Goal: Communication & Community: Answer question/provide support

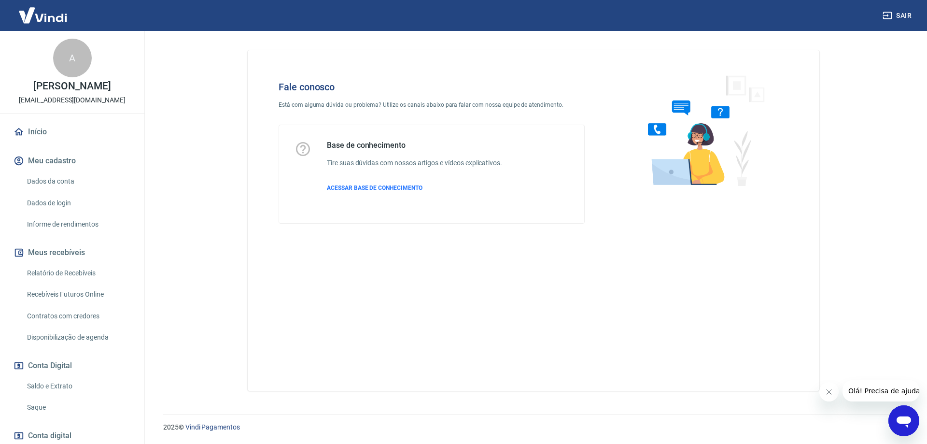
click at [893, 419] on div "Abrir janela de mensagens" at bounding box center [903, 420] width 29 height 29
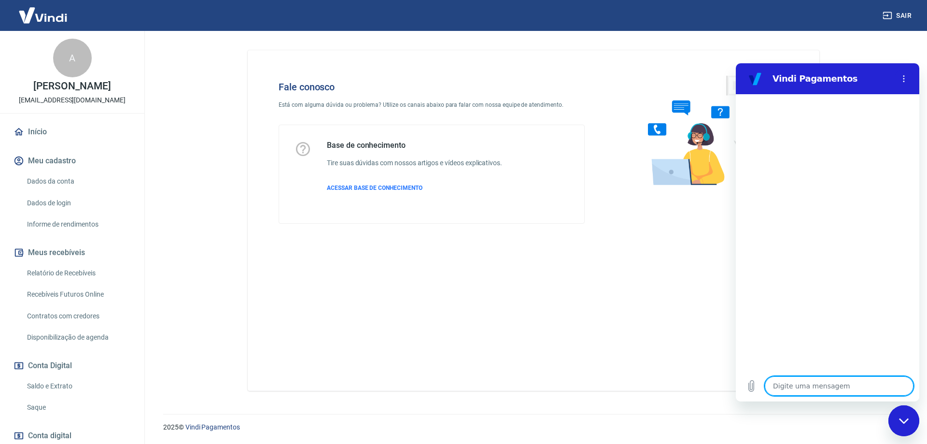
type textarea "o"
type textarea "x"
type textarea "oi"
type textarea "x"
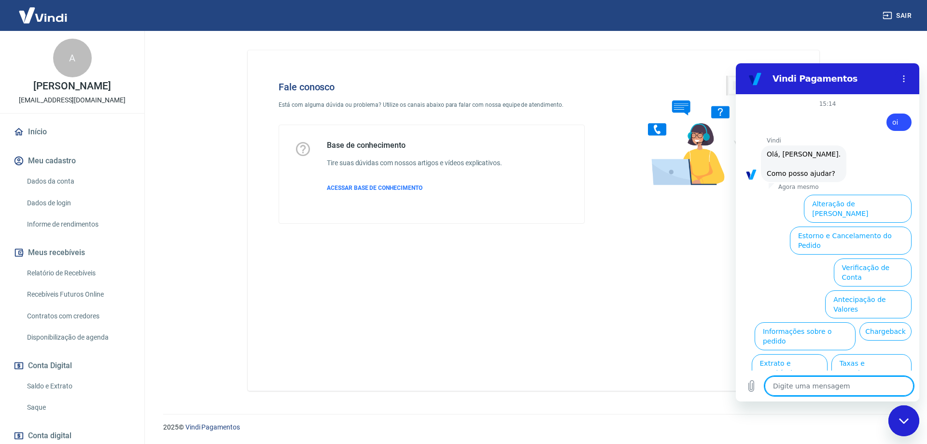
scroll to position [23, 0]
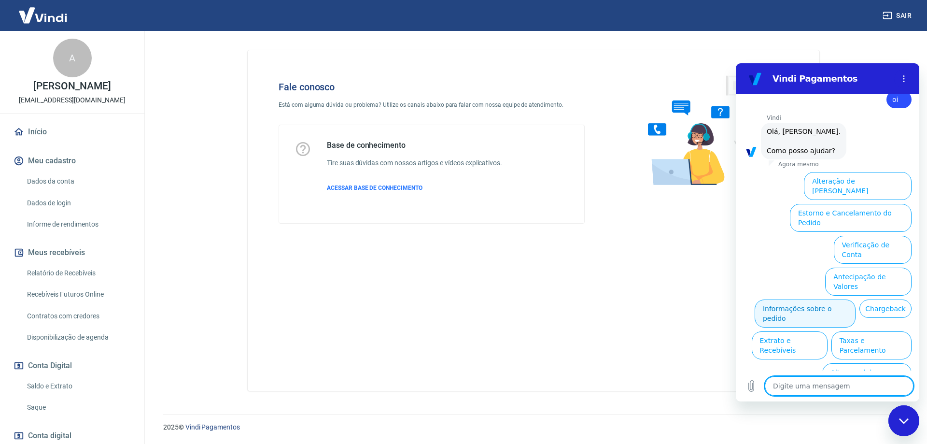
click at [855, 299] on button "Informações sobre o pedido" at bounding box center [804, 313] width 101 height 28
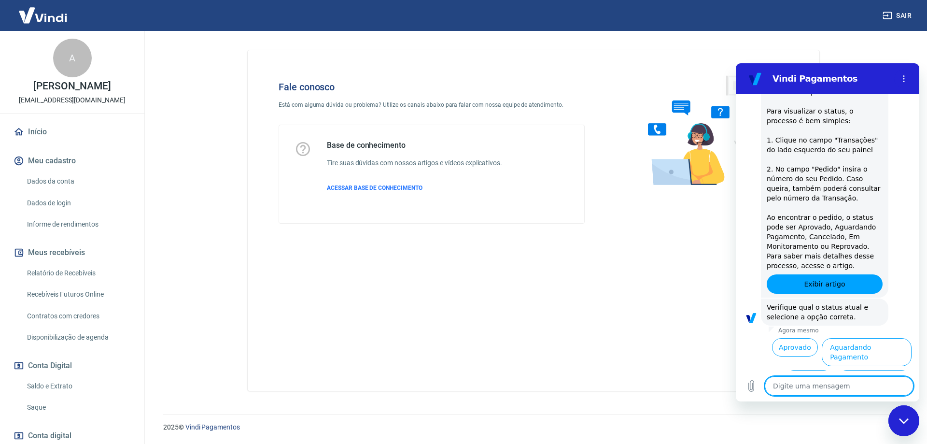
scroll to position [189, 0]
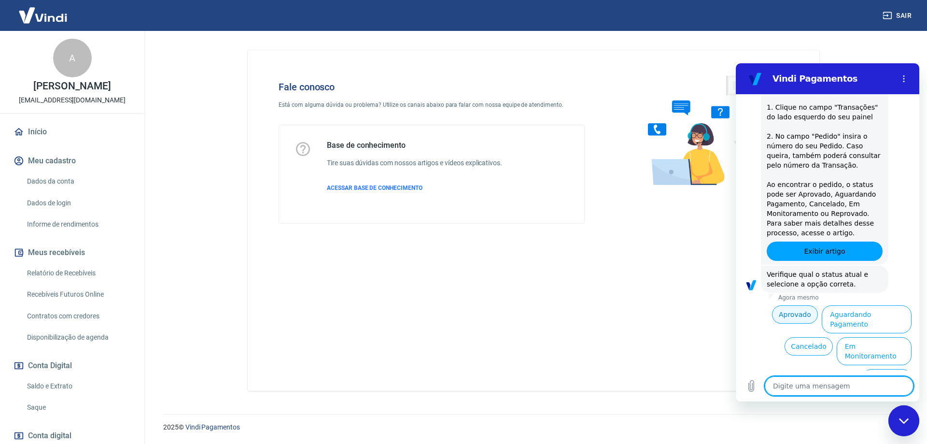
click at [803, 314] on button "Aprovado" at bounding box center [795, 314] width 46 height 18
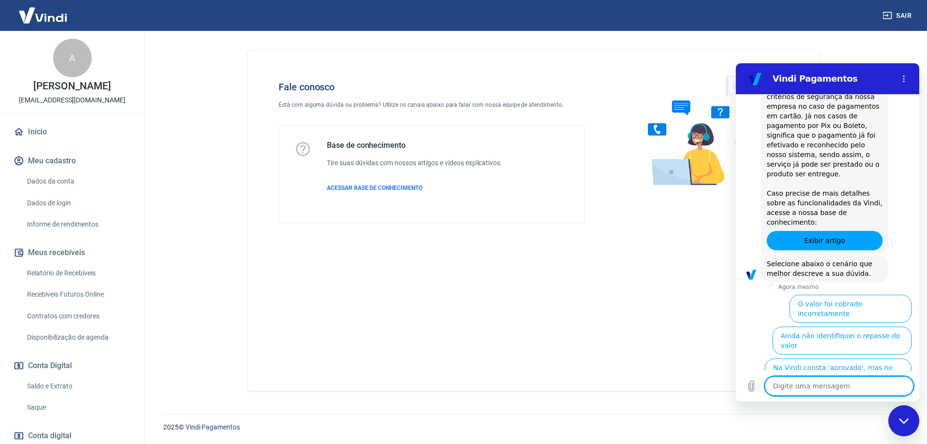
scroll to position [481, 0]
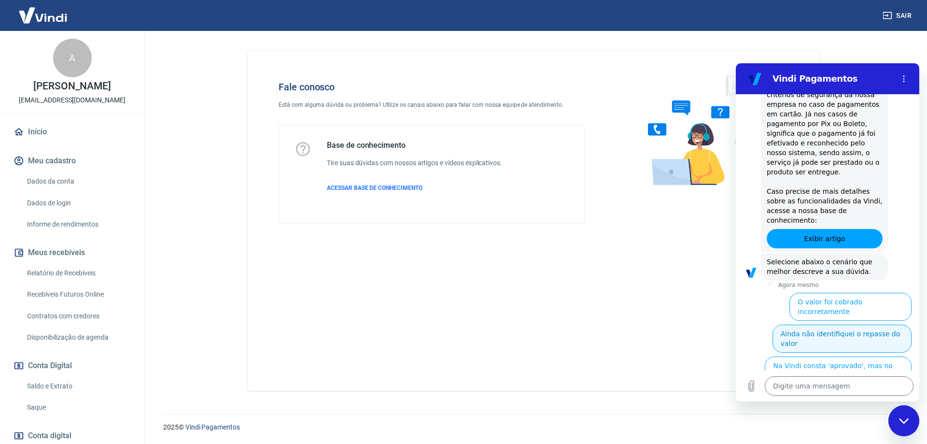
click at [801, 324] on button "Ainda não identifiquei o repasse do valor" at bounding box center [841, 338] width 139 height 28
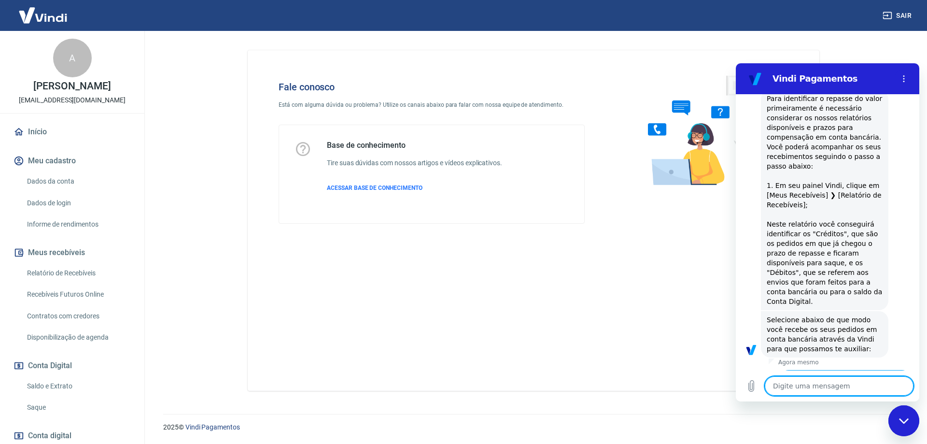
scroll to position [732, 0]
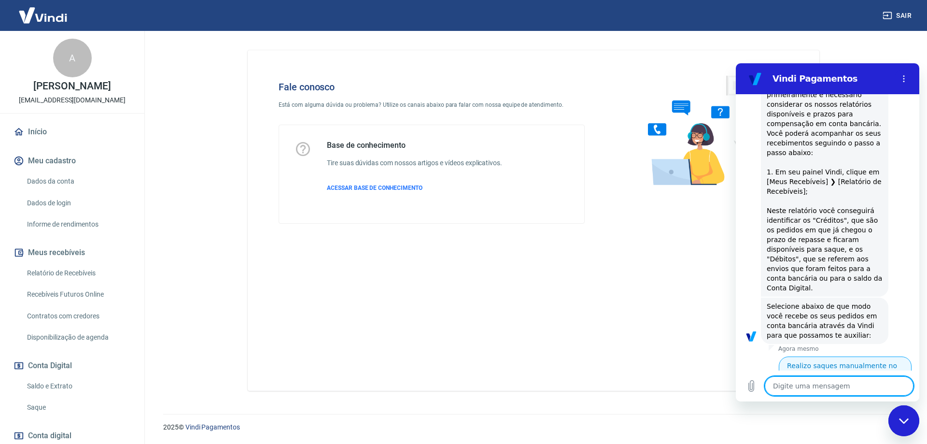
click at [830, 356] on button "Realizo saques manualmente no painel" at bounding box center [845, 370] width 133 height 28
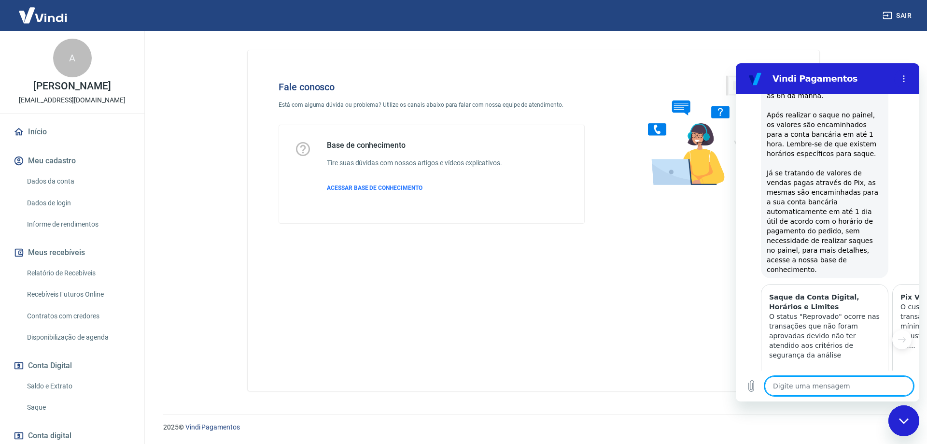
scroll to position [1186, 0]
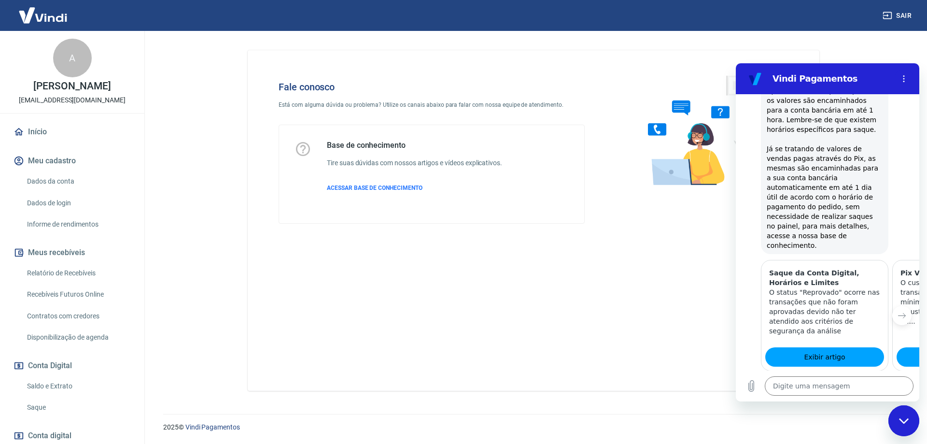
click at [857, 407] on button "Sim" at bounding box center [864, 416] width 28 height 18
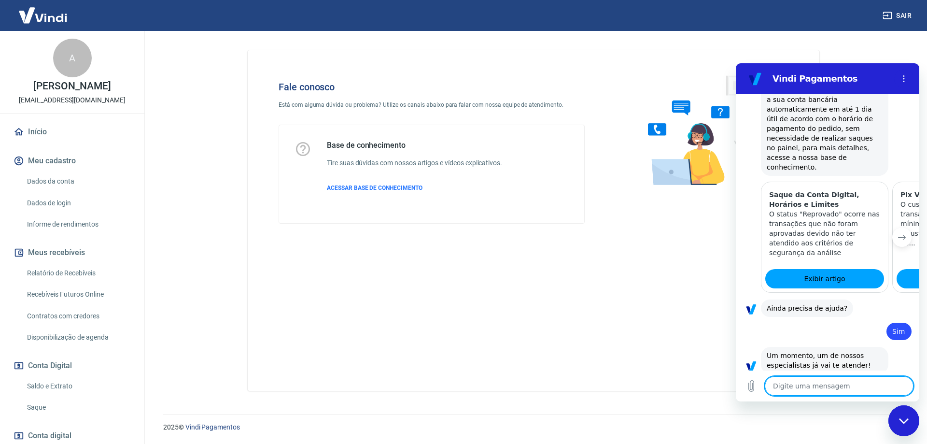
scroll to position [1301, 0]
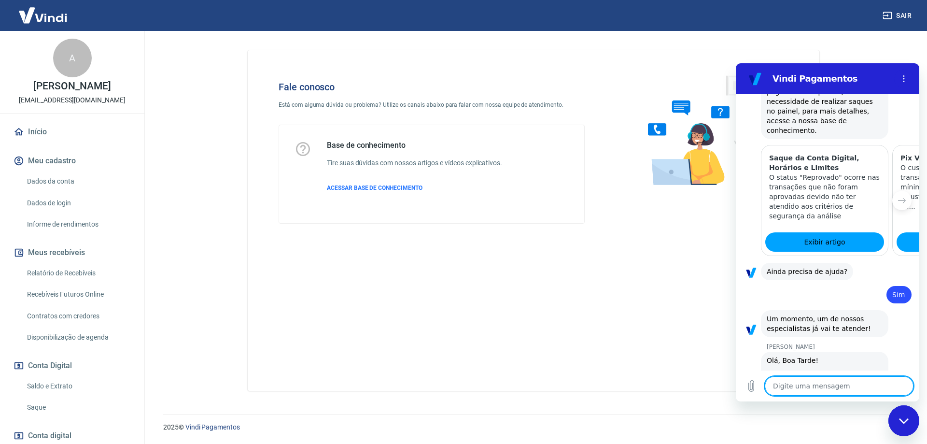
type textarea "x"
type textarea "B"
type textarea "x"
type textarea "Bo"
type textarea "x"
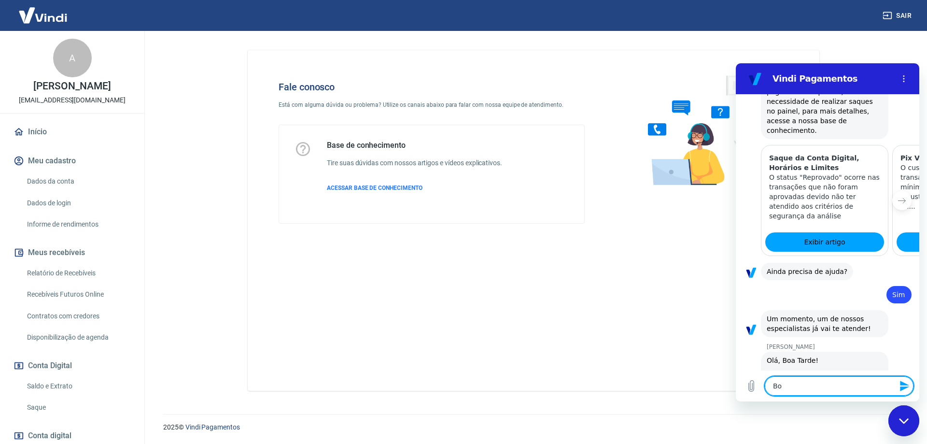
type textarea "Boa"
type textarea "x"
type textarea "Boa"
type textarea "x"
type textarea "Boa t"
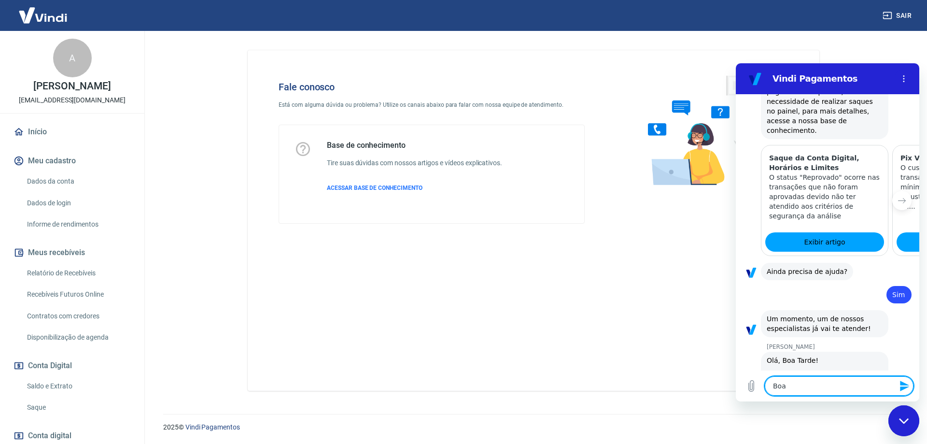
type textarea "x"
type textarea "Boa ta"
type textarea "x"
type textarea "Boa tar"
type textarea "x"
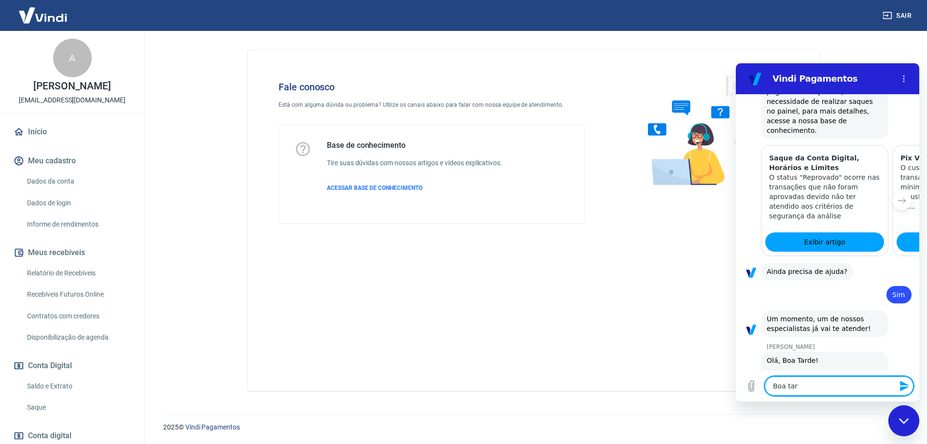
type textarea "Boa tard"
type textarea "x"
type textarea "Boa tarde"
type textarea "x"
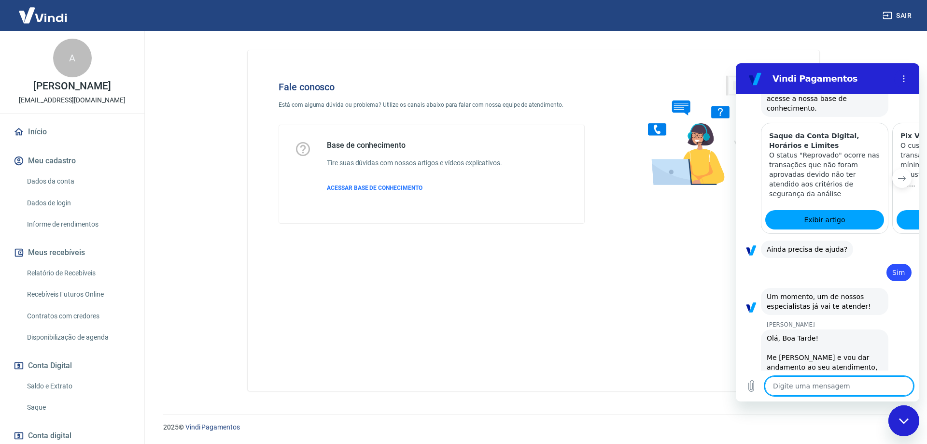
type textarea "x"
type textarea "M"
type textarea "x"
type textarea "Me"
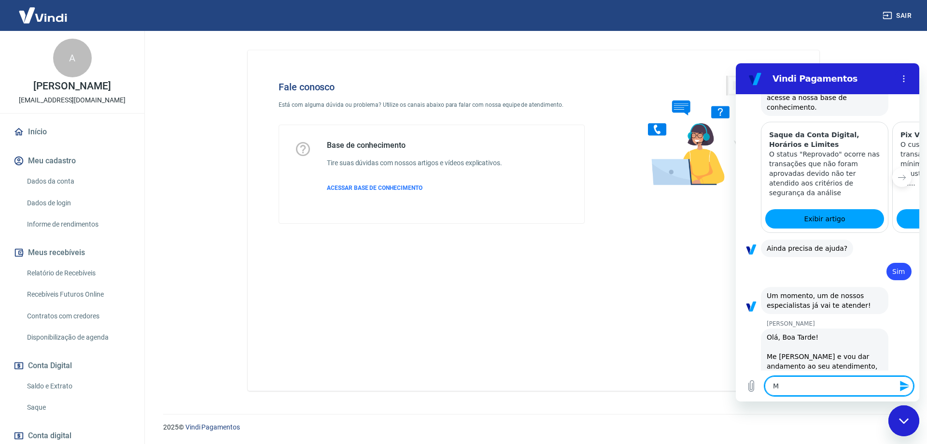
type textarea "x"
type textarea "Meu"
type textarea "x"
type textarea "Meu"
type textarea "x"
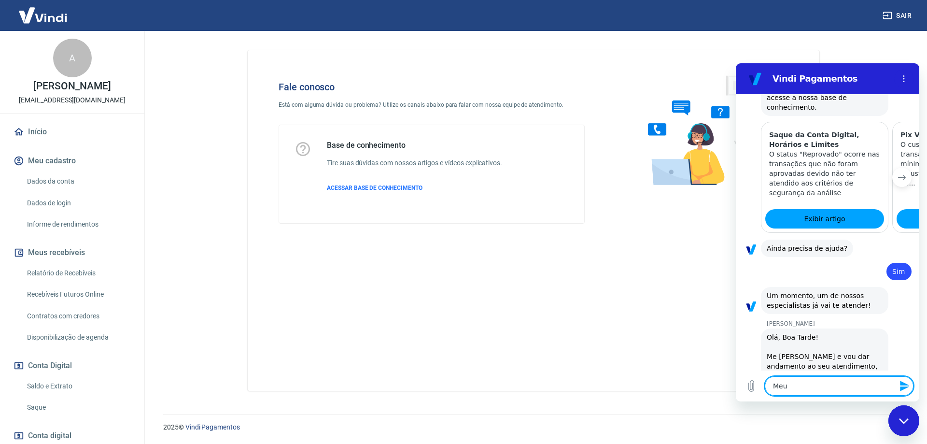
type textarea "Meu n"
type textarea "x"
type textarea "Meu no"
type textarea "x"
type textarea "Meu nom"
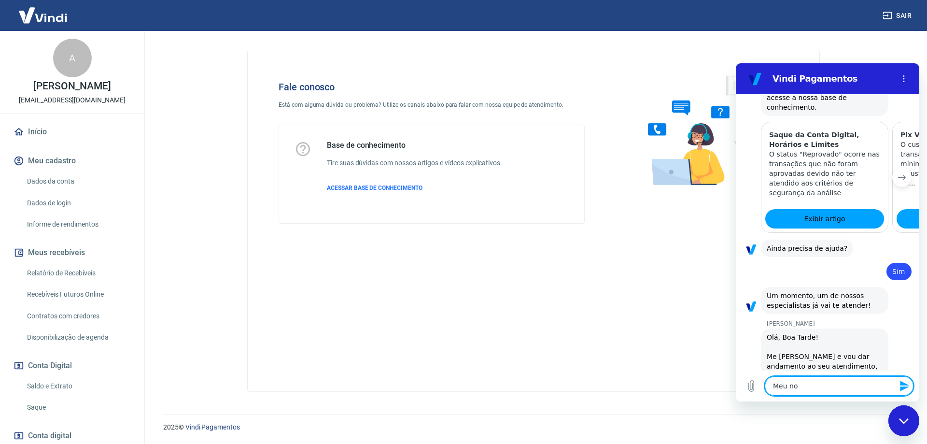
type textarea "x"
type textarea "Meu nome"
type textarea "x"
type textarea "Meu nome"
type textarea "x"
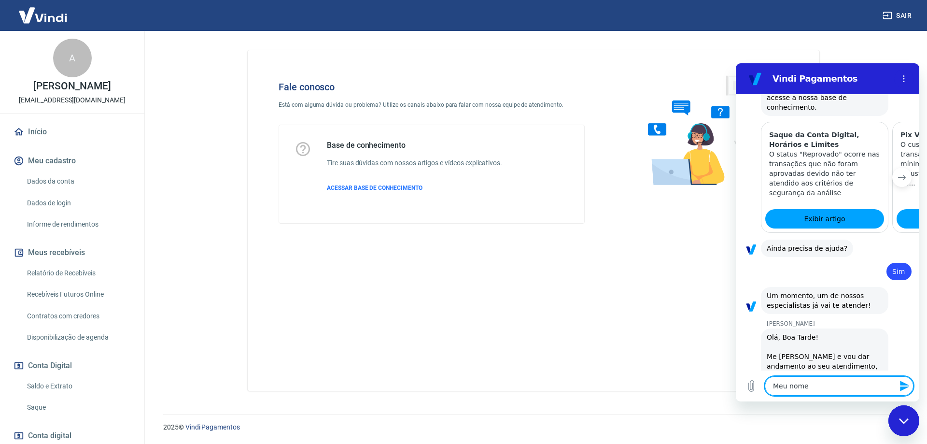
type textarea "Meu nome é"
type textarea "x"
type textarea "Meu nome é"
type textarea "x"
type textarea "Meu nome é A"
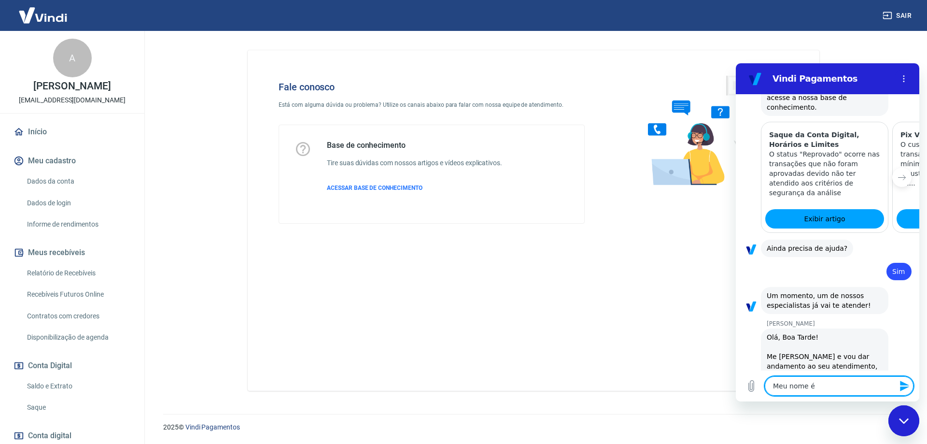
type textarea "x"
type textarea "Meu nome é An"
type textarea "x"
type textarea "Meu nome é [PERSON_NAME]"
type textarea "x"
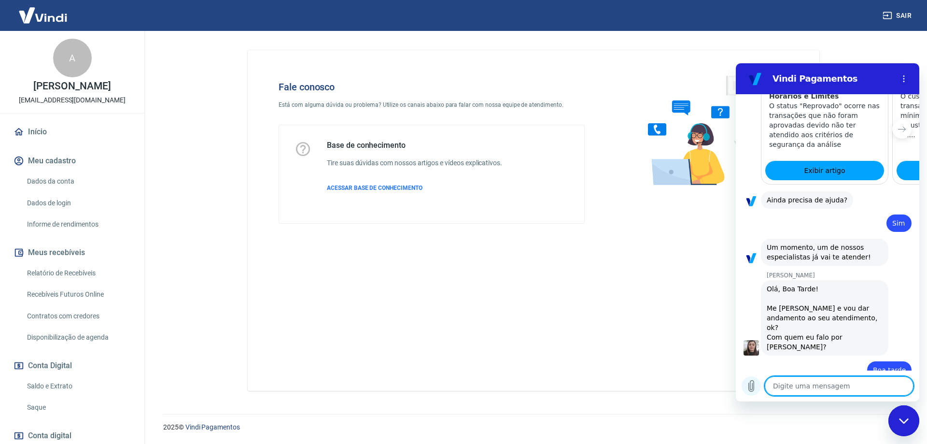
scroll to position [1374, 0]
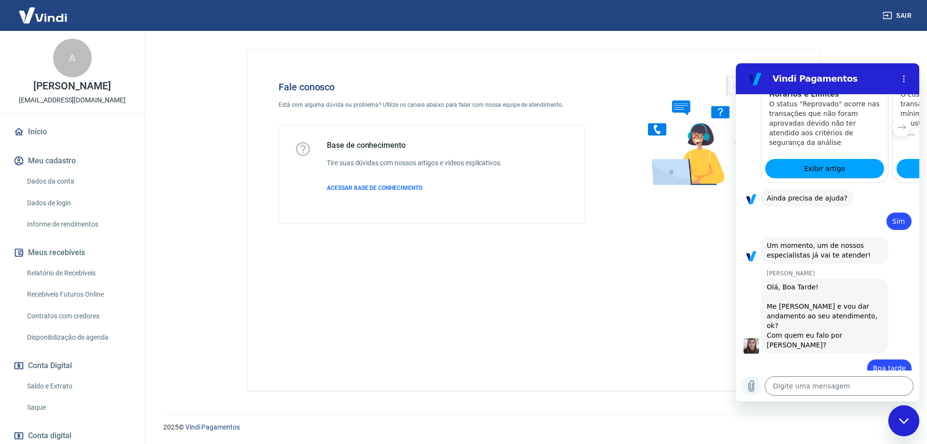
click at [753, 380] on icon "Carregar arquivo" at bounding box center [751, 385] width 5 height 11
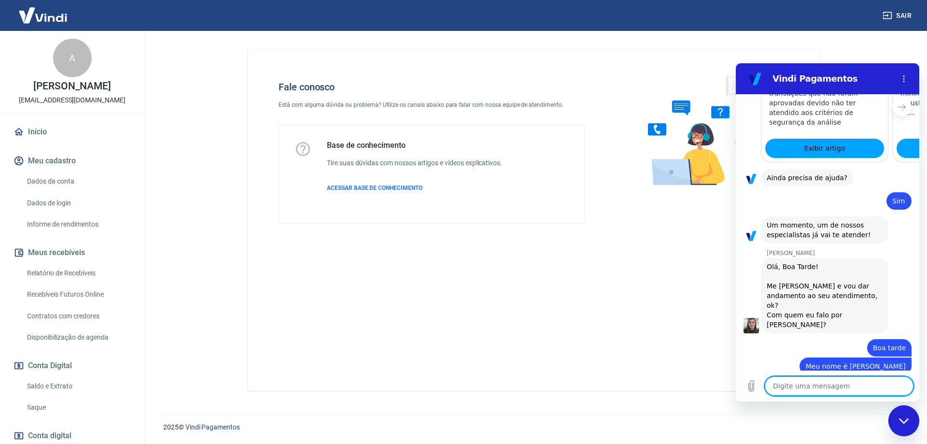
type textarea "x"
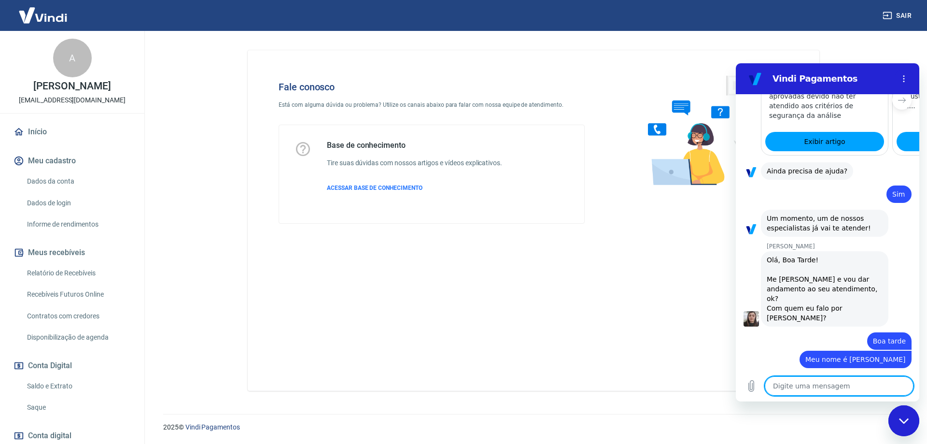
click at [797, 387] on textarea at bounding box center [839, 385] width 149 height 19
type textarea "U"
type textarea "x"
type textarea "Um"
type textarea "x"
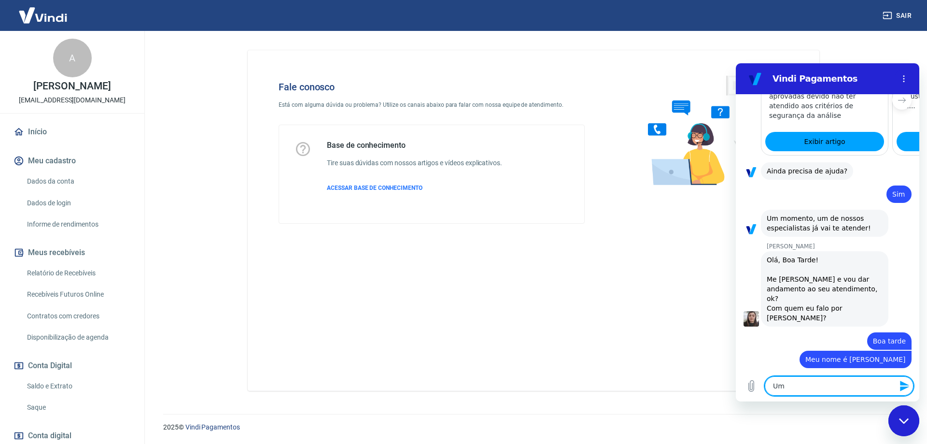
type textarea "Uma"
type textarea "x"
type textarea "Uma"
type textarea "x"
type textarea "Uma p"
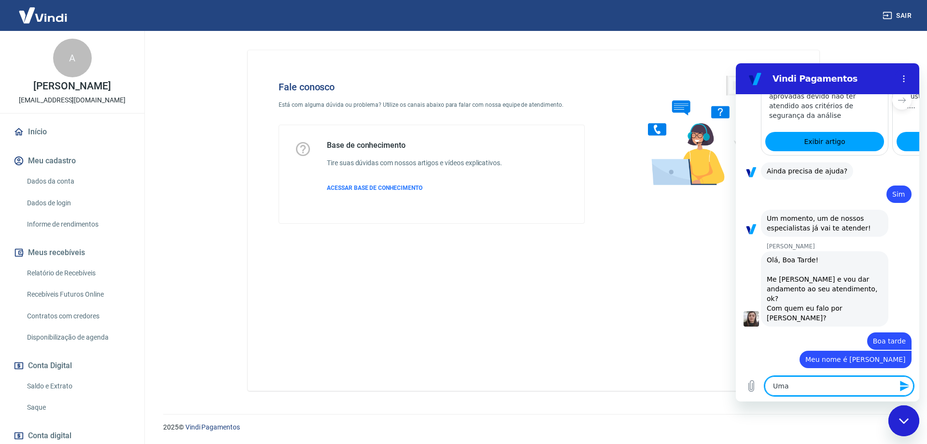
type textarea "x"
type textarea "Uma pe"
type textarea "x"
type textarea "Uma p"
type textarea "x"
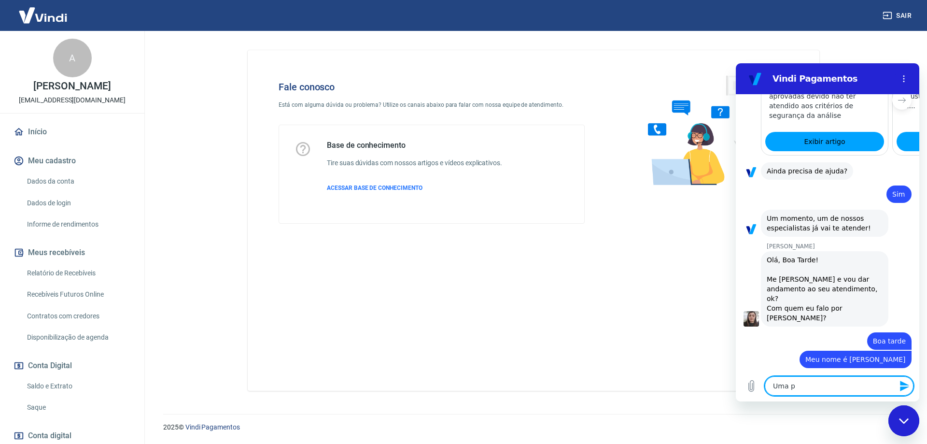
type textarea "Uma"
type textarea "x"
type textarea "Uma"
type textarea "x"
type textarea "Um"
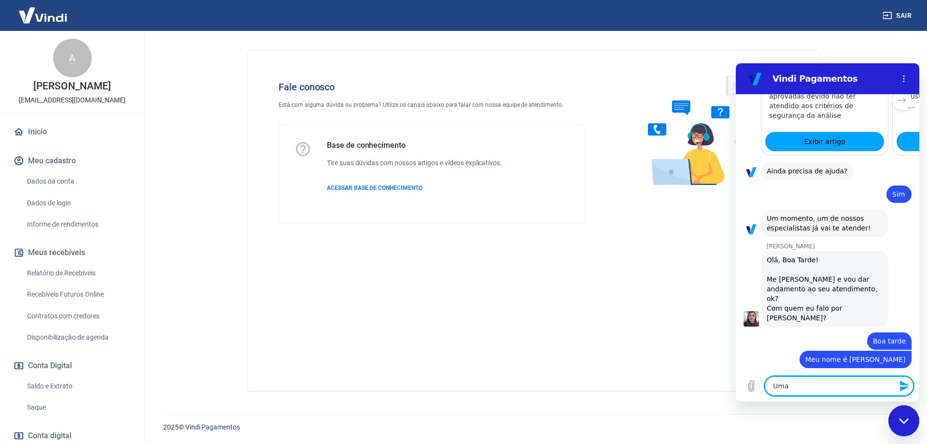
type textarea "x"
type textarea "U"
type textarea "x"
type textarea "Um"
type textarea "x"
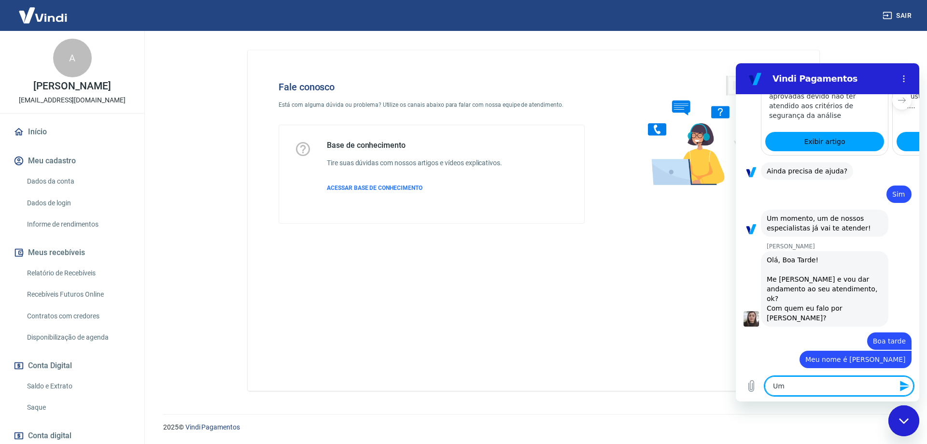
type textarea "Uma"
type textarea "x"
type textarea "Uma"
type textarea "x"
type textarea "Uma p"
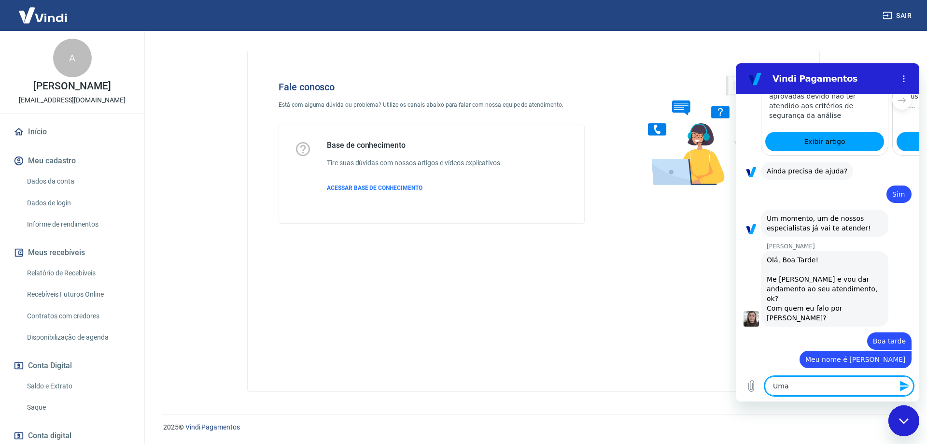
type textarea "x"
type textarea "Uma pe"
type textarea "x"
type textarea "Uma pes"
type textarea "x"
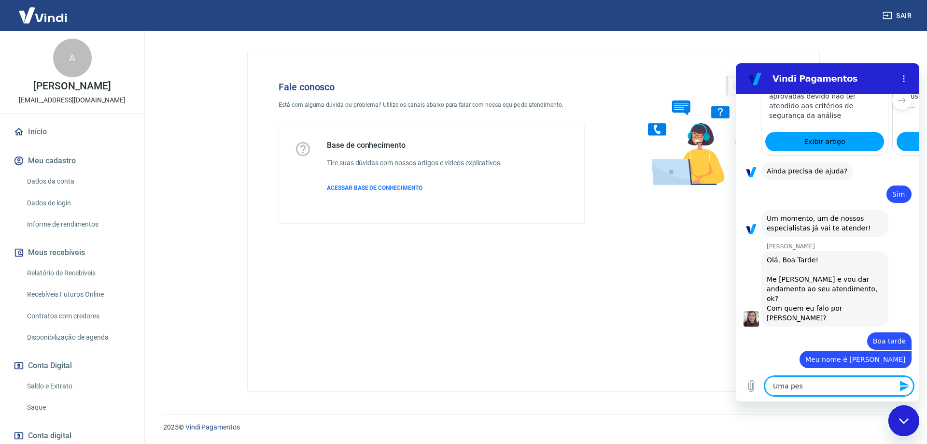
type textarea "Uma pess"
type textarea "x"
type textarea "Uma pesso"
type textarea "x"
type textarea "Uma pessoa"
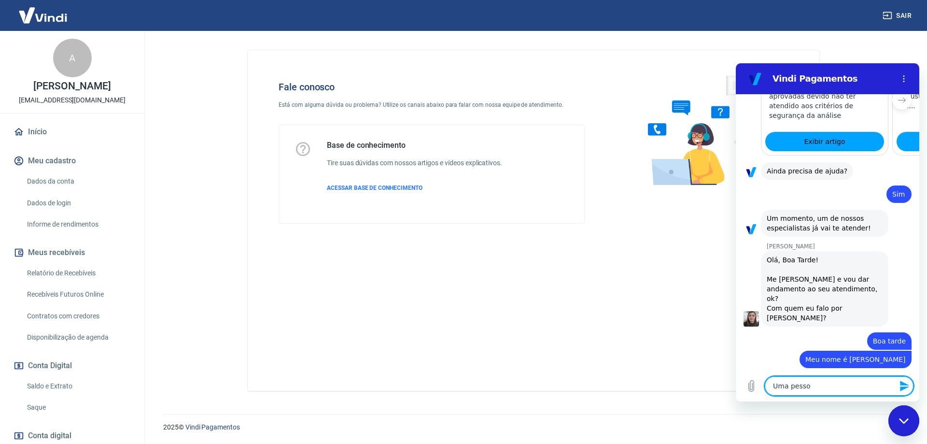
type textarea "x"
type textarea "Uma pessoa"
type textarea "x"
type textarea "Uma pessoa e"
type textarea "x"
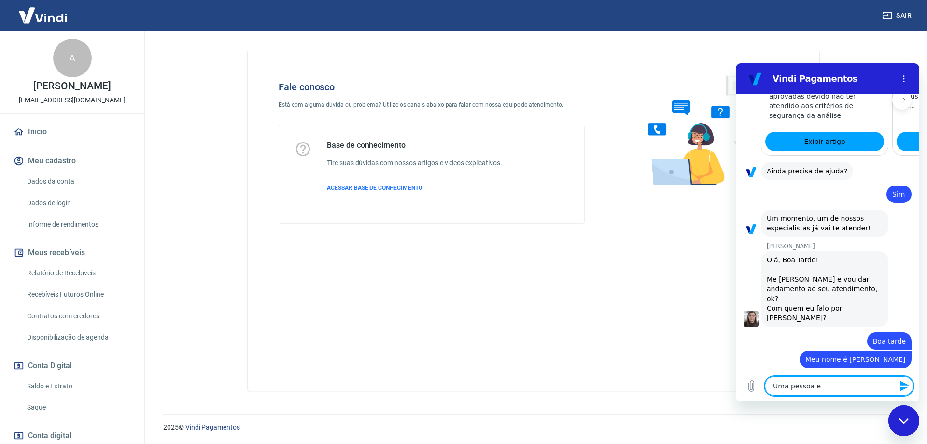
type textarea "Uma pessoa en"
type textarea "x"
type textarea "Uma pessoa e"
type textarea "x"
type textarea "Uma pessoa"
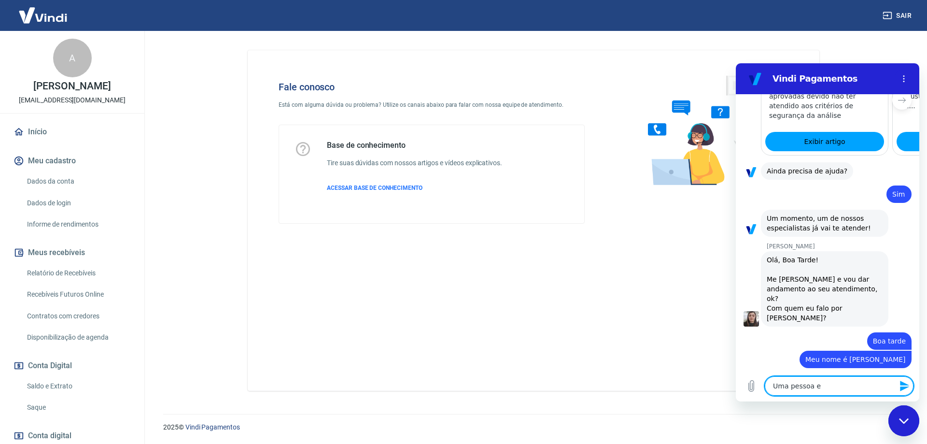
type textarea "x"
type textarea "Uma pessoa"
type textarea "x"
type textarea "Uma pesso"
type textarea "x"
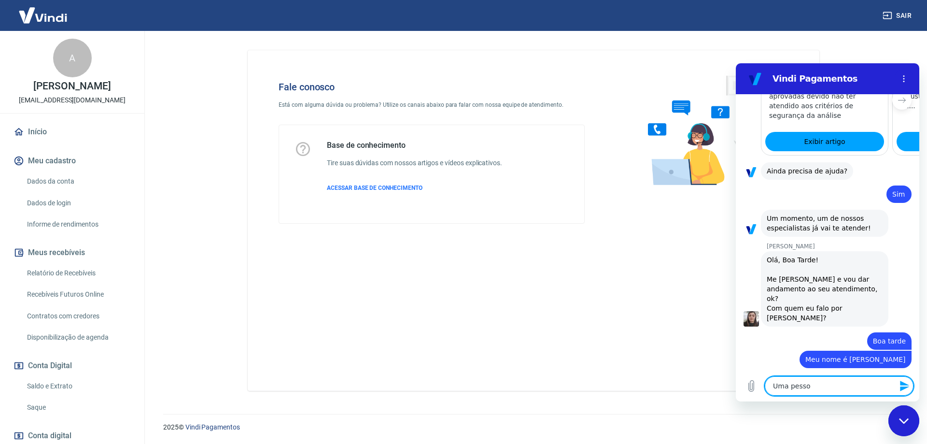
type textarea "Uma pess"
type textarea "x"
type textarea "Uma pes"
type textarea "x"
type textarea "Uma pe"
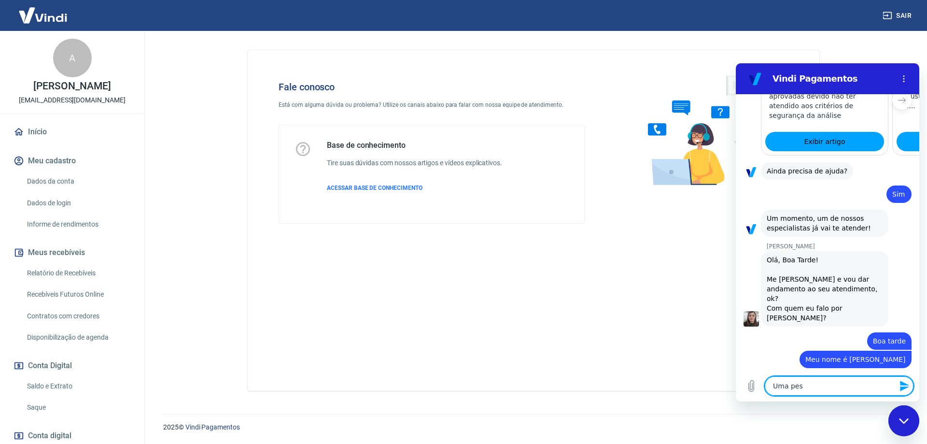
type textarea "x"
type textarea "Uma p"
type textarea "x"
type textarea "Uma"
type textarea "x"
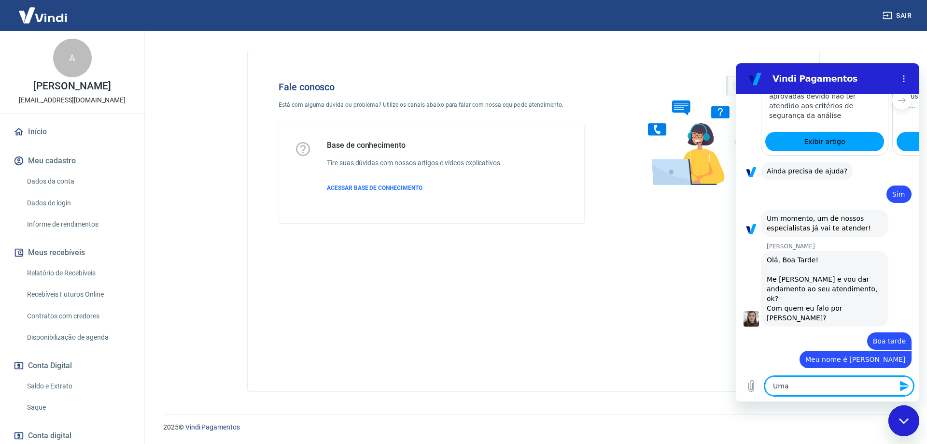
type textarea "Uma"
type textarea "x"
type textarea "Um"
type textarea "x"
type textarea "Um"
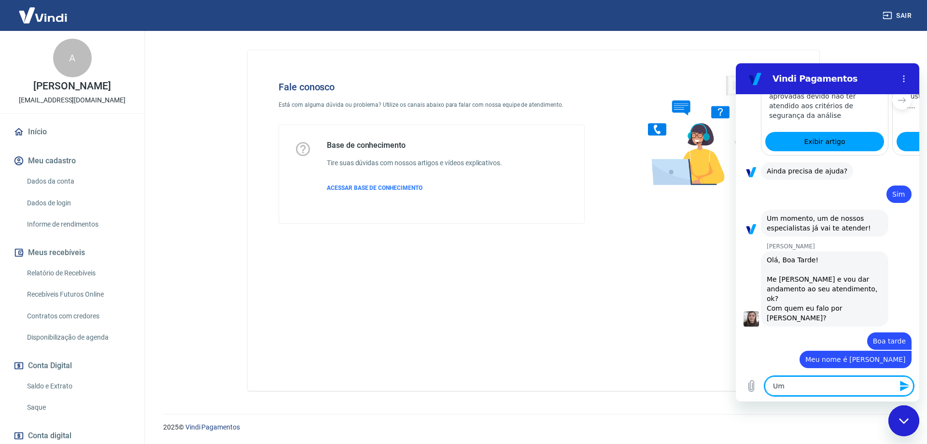
type textarea "x"
type textarea "Um ""
type textarea "x"
type textarea "Um "c"
type textarea "x"
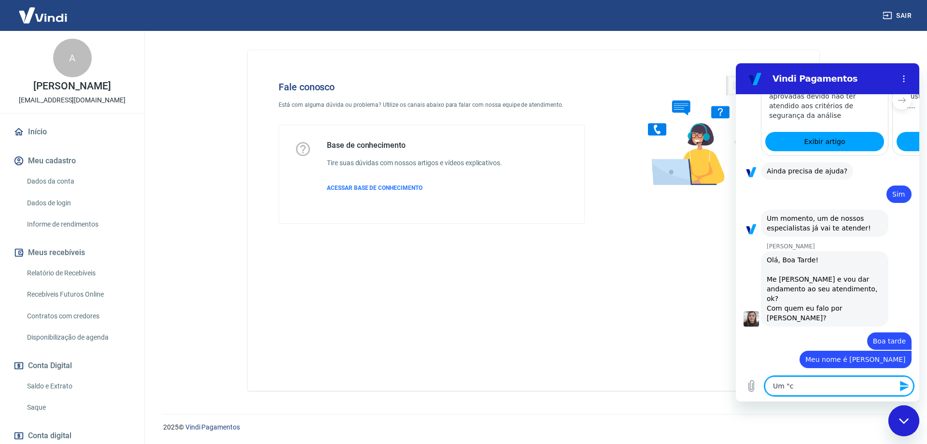
type textarea "Um "cl"
type textarea "x"
type textarea "Um "cli"
type textarea "x"
type textarea "Um "clie"
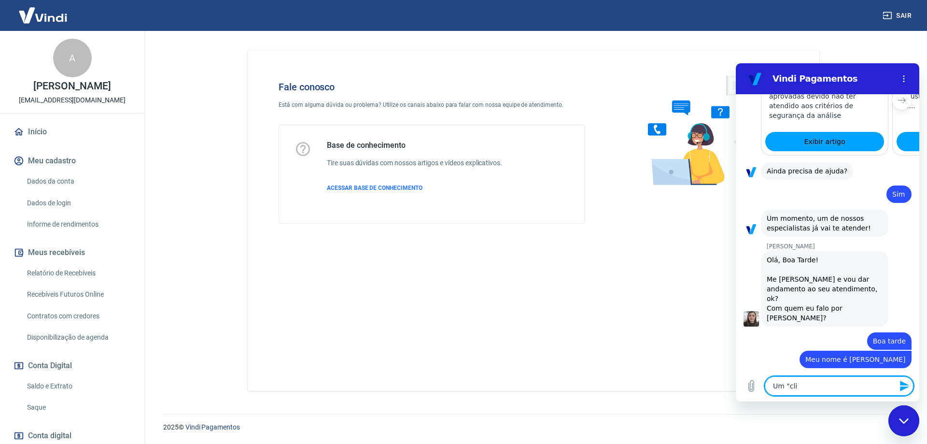
type textarea "x"
type textarea "Um "clien"
type textarea "x"
type textarea "Um "client"
type textarea "x"
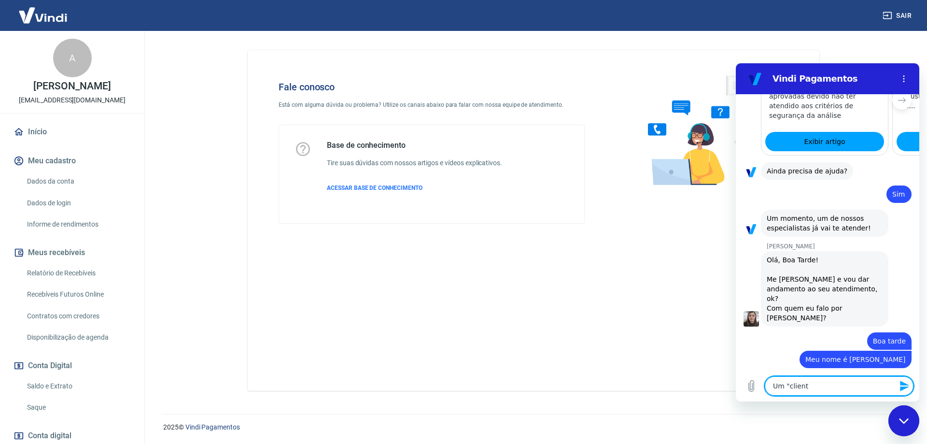
type textarea "Um "cliente"
type textarea "x"
type textarea "Um "cliente""
type textarea "x"
type textarea "Um "cliente""
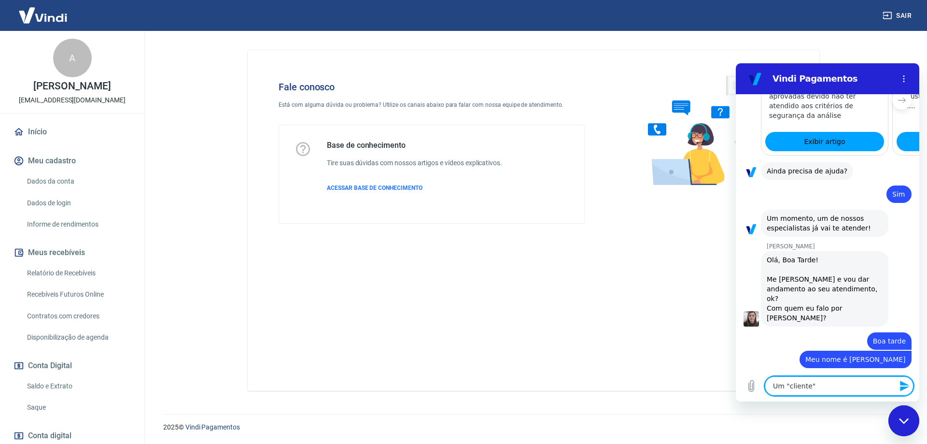
type textarea "x"
type textarea "Um "cliente" e"
type textarea "x"
type textarea "Um "cliente" en"
type textarea "x"
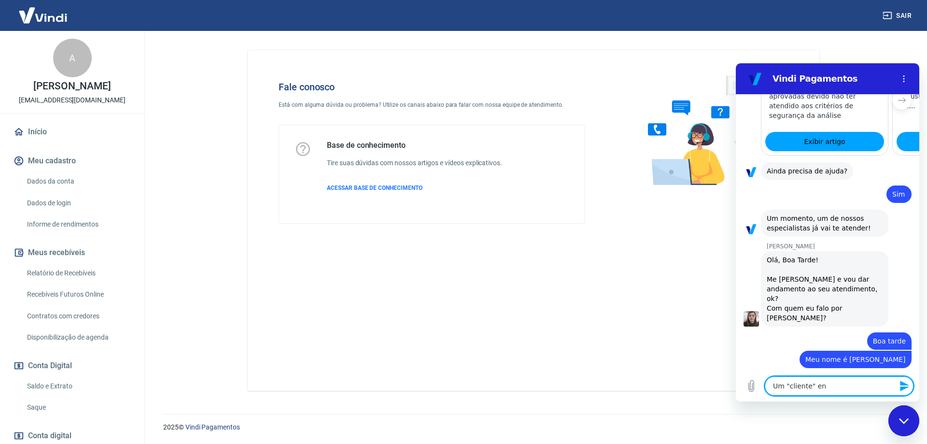
type textarea "Um "cliente" ent"
type textarea "x"
type textarea "Um "cliente" entr"
type textarea "x"
type textarea "Um "cliente" entro"
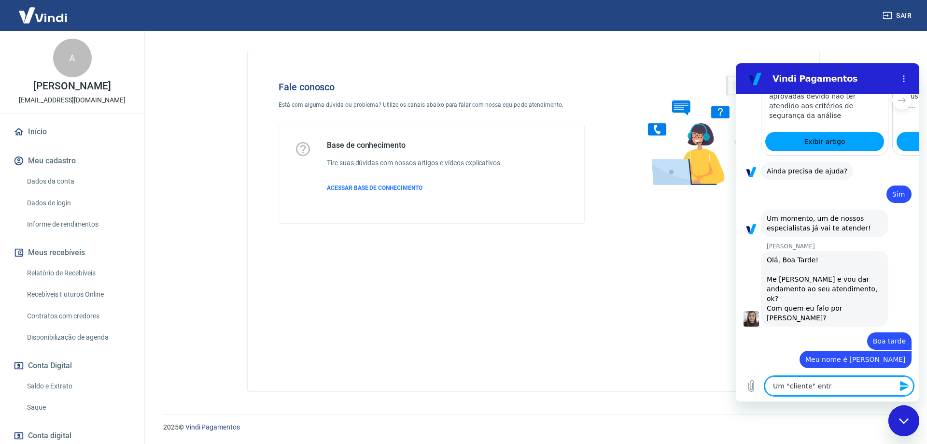
type textarea "x"
type textarea "Um "cliente" entrou"
type textarea "x"
type textarea "Um "cliente" entrou"
type textarea "x"
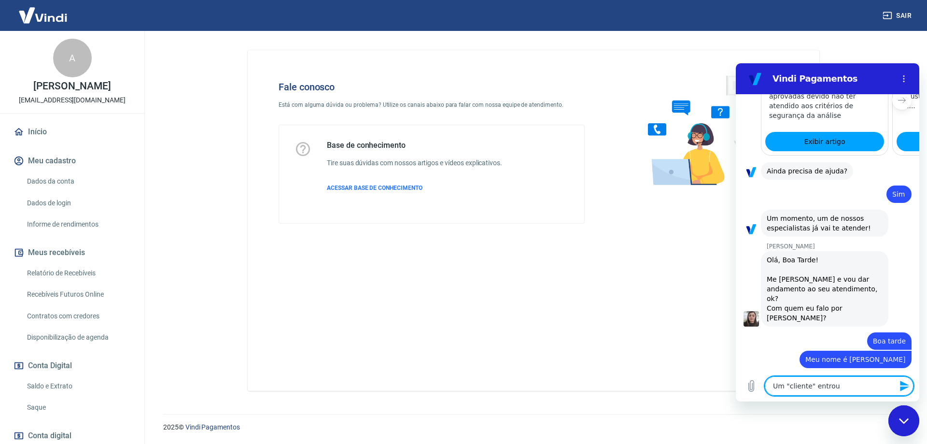
type textarea "Um "cliente" entrou e"
type textarea "x"
type textarea "Um "cliente" entrou em"
type textarea "x"
type textarea "Um "cliente" entrou em"
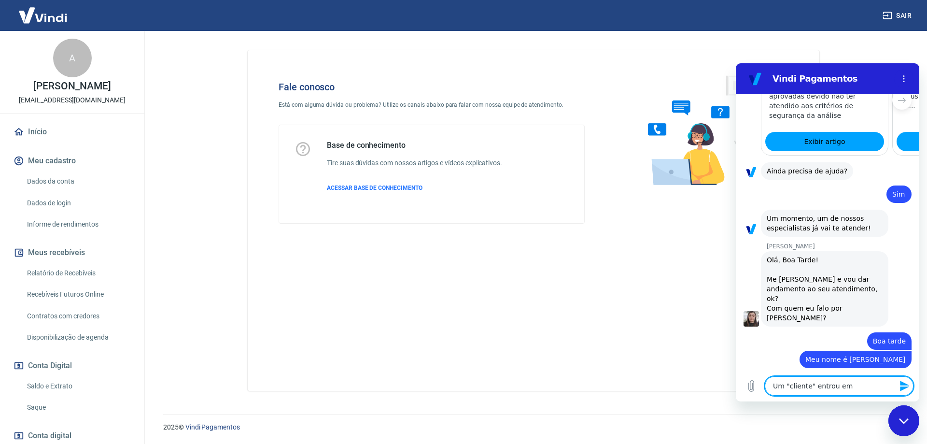
type textarea "x"
type textarea "Um "cliente" entrou em c"
type textarea "x"
type textarea "Um "cliente" entrou em co"
type textarea "x"
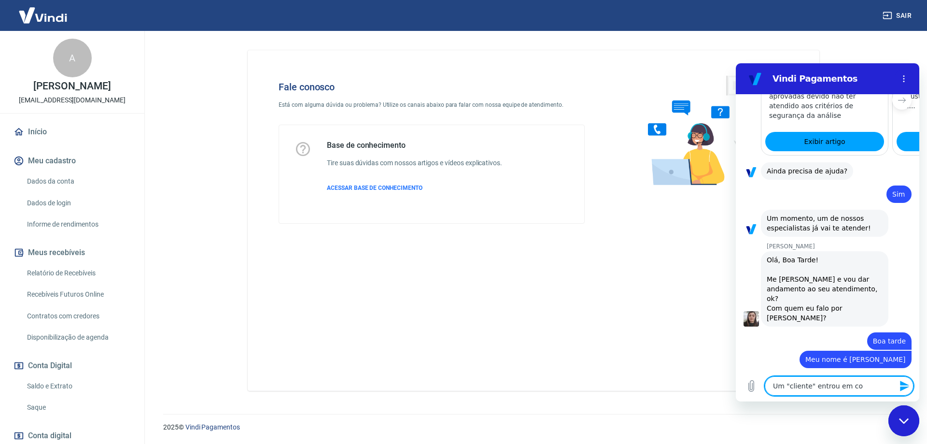
type textarea "Um "cliente" entrou em con"
type textarea "x"
type textarea "Um "cliente" entrou em cont"
type textarea "x"
type textarea "Um "cliente" entrou em conta"
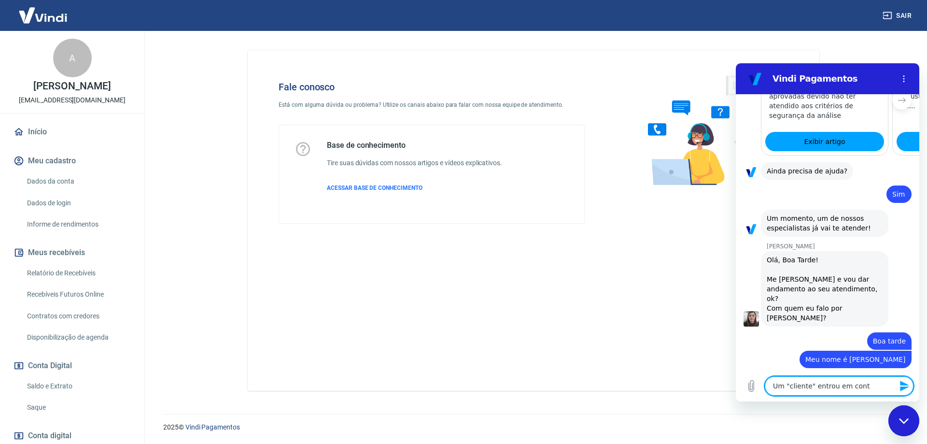
type textarea "x"
type textarea "Um "cliente" entrou em contat"
type textarea "x"
type textarea "Um "cliente" entrou em contato"
type textarea "x"
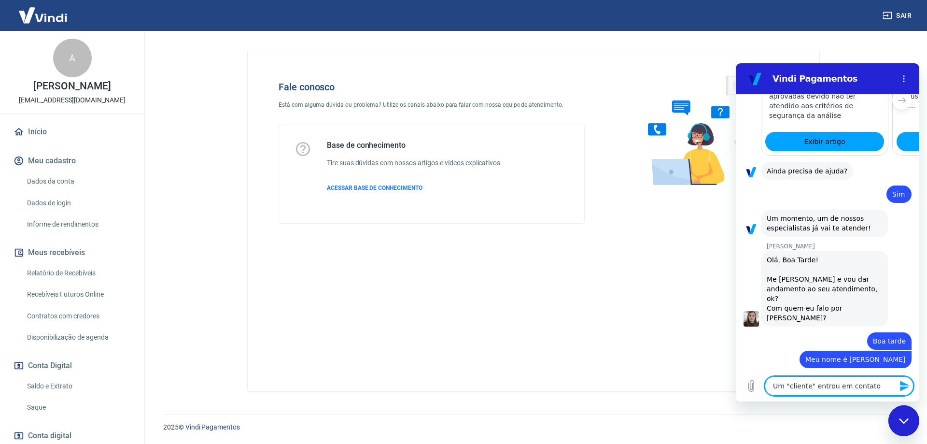
type textarea "Um "cliente" entrou em contato"
type textarea "x"
type textarea "Um "cliente" entrou em contato p"
type textarea "x"
type textarea "Um "cliente" entrou em contato pe"
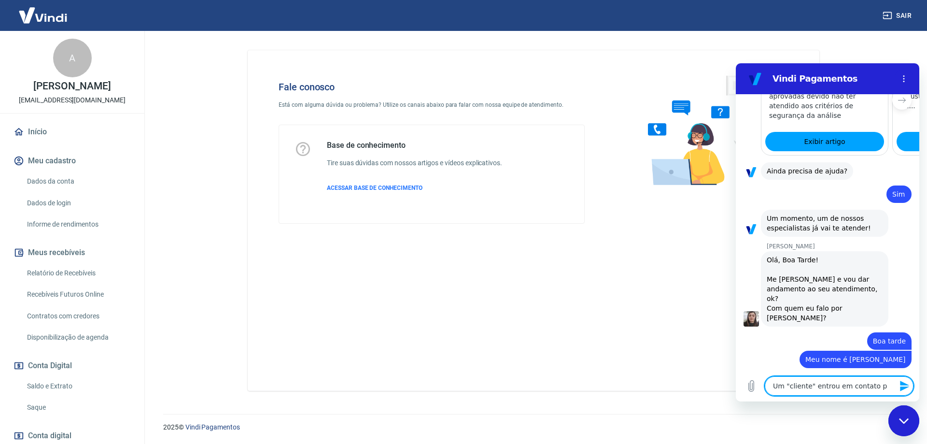
type textarea "x"
type textarea "Um "cliente" entrou em contato pel"
type textarea "x"
type textarea "Um "cliente" entrou em contato pelo"
type textarea "x"
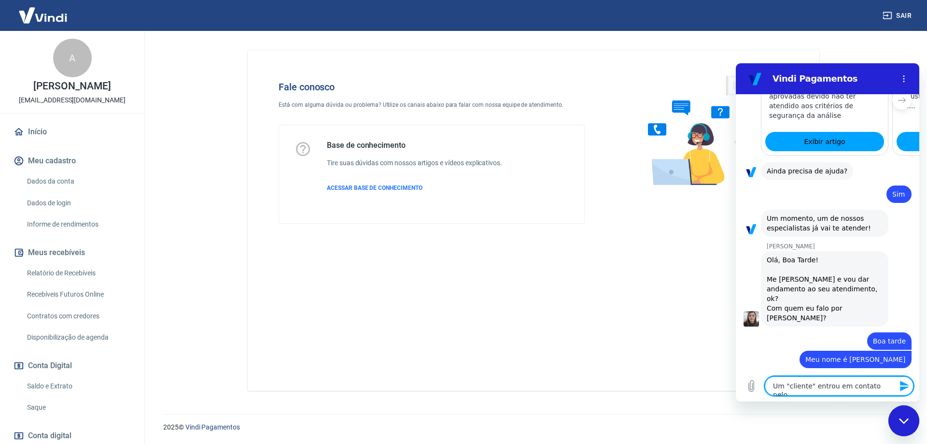
type textarea "Um "cliente" entrou em contato pelo"
type textarea "x"
type textarea "Um "cliente" entrou em contato pelo w"
type textarea "x"
type textarea "Um "cliente" entrou em contato pelo wh"
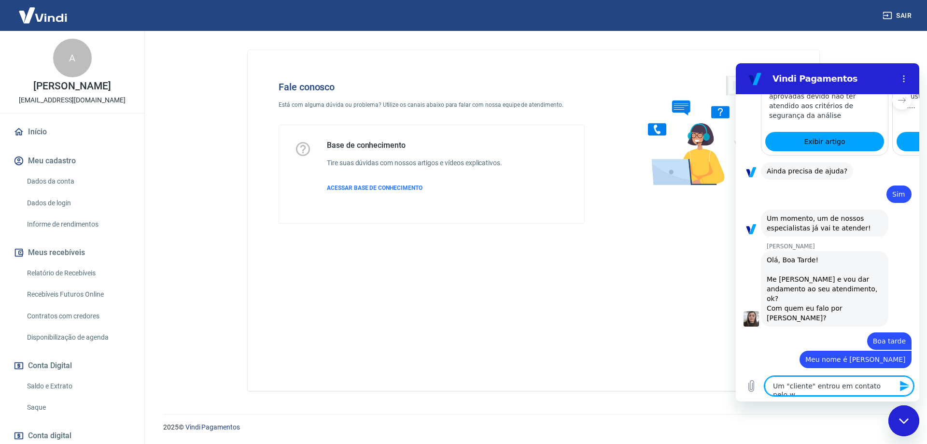
type textarea "x"
type textarea "Um "cliente" entrou em contato pelo wha"
type textarea "x"
type textarea "Um "cliente" entrou em contato pelo what"
type textarea "x"
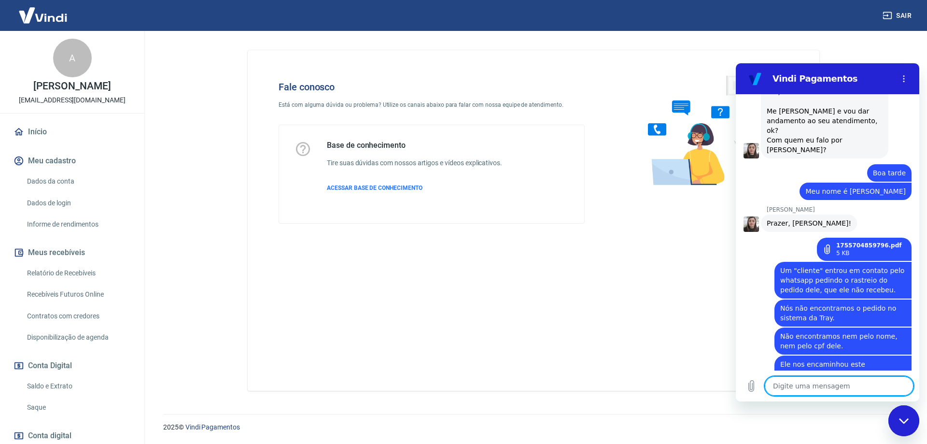
scroll to position [1571, 0]
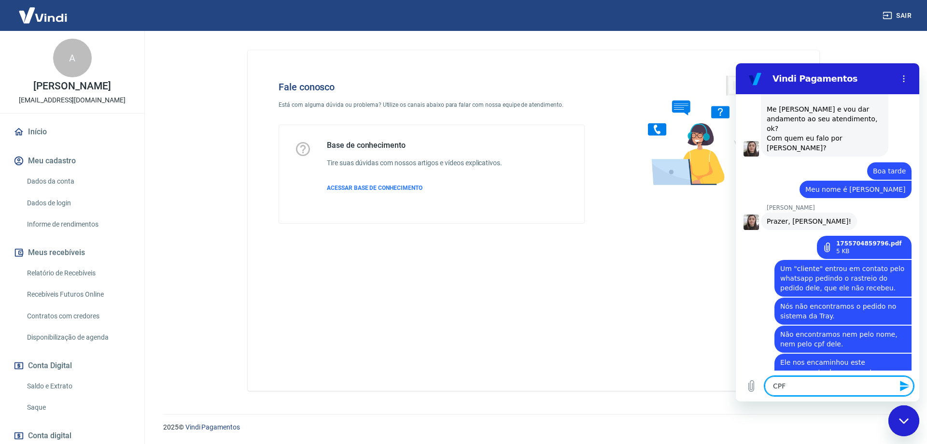
paste textarea "120.546.188-45"
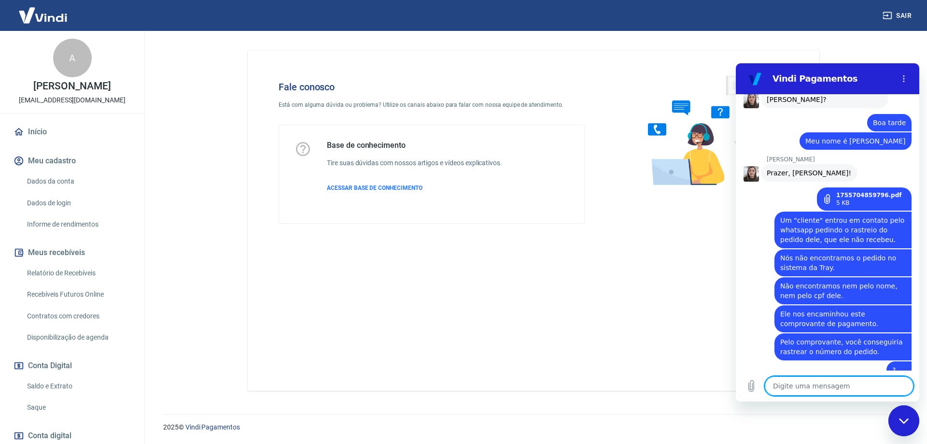
scroll to position [1621, 0]
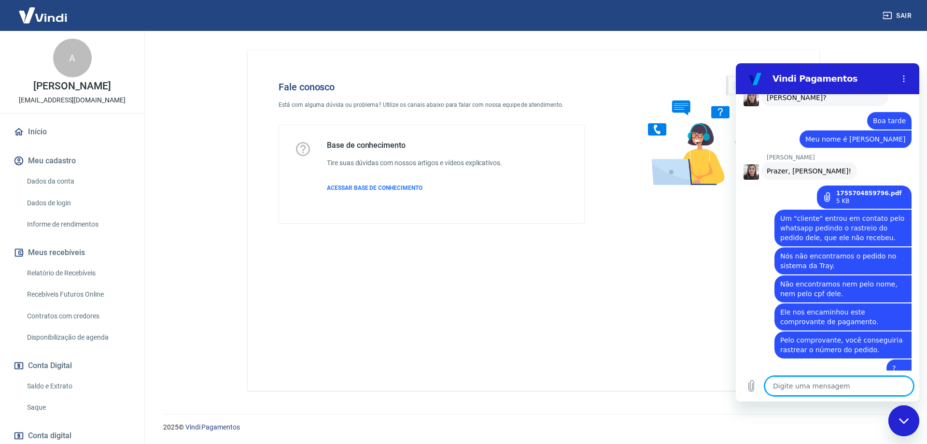
paste textarea "[PERSON_NAME]"
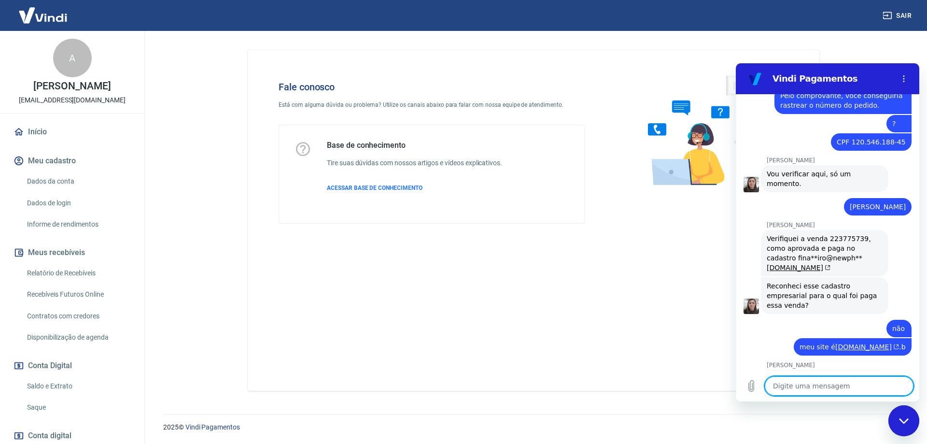
scroll to position [1867, 0]
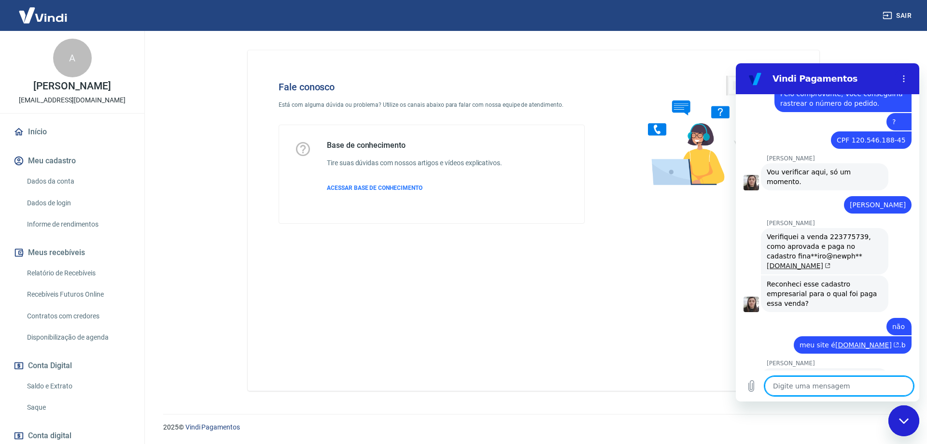
click at [830, 263] on icon "(abre em uma nova aba)" at bounding box center [826, 266] width 7 height 6
click at [891, 342] on icon "(abre em uma nova aba)" at bounding box center [894, 345] width 7 height 6
click at [831, 390] on textarea at bounding box center [839, 385] width 149 height 19
click at [807, 391] on textarea at bounding box center [839, 385] width 149 height 19
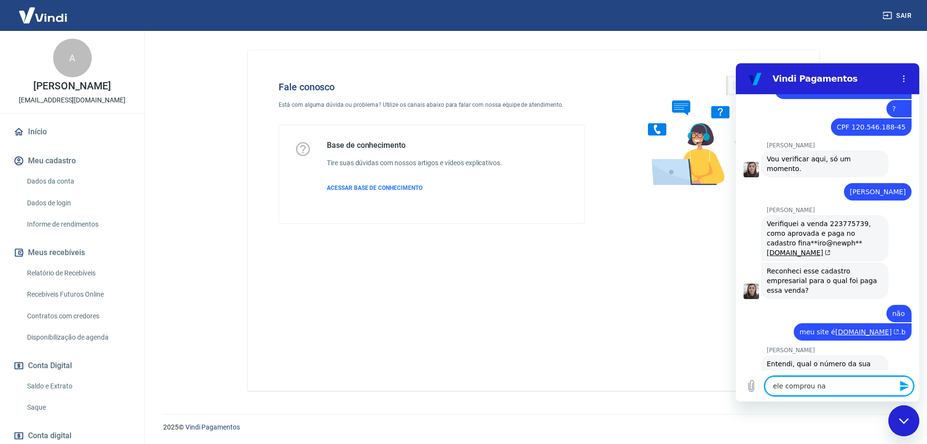
scroll to position [1872, 0]
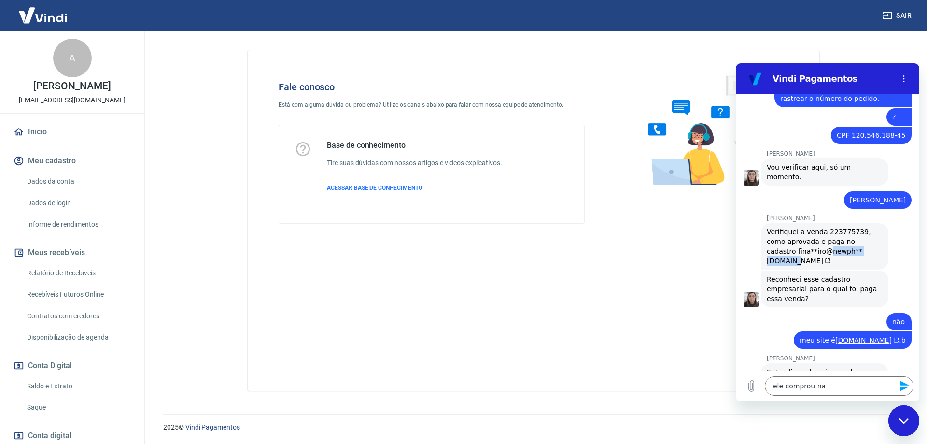
drag, startPoint x: 796, startPoint y: 176, endPoint x: 852, endPoint y: 180, distance: 55.7
click at [852, 223] on div "[PERSON_NAME] diz: Verifiquei a venda 223775739, como aprovada e paga no cadast…" at bounding box center [824, 246] width 127 height 46
copy span "newph** [DOMAIN_NAME]"
click at [827, 383] on textarea "ele comprou na" at bounding box center [839, 385] width 149 height 19
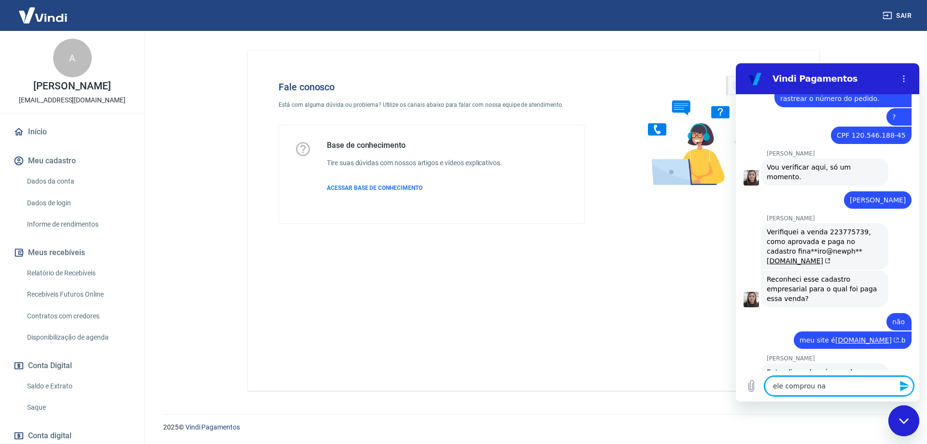
paste textarea "newph**[DOMAIN_NAME]"
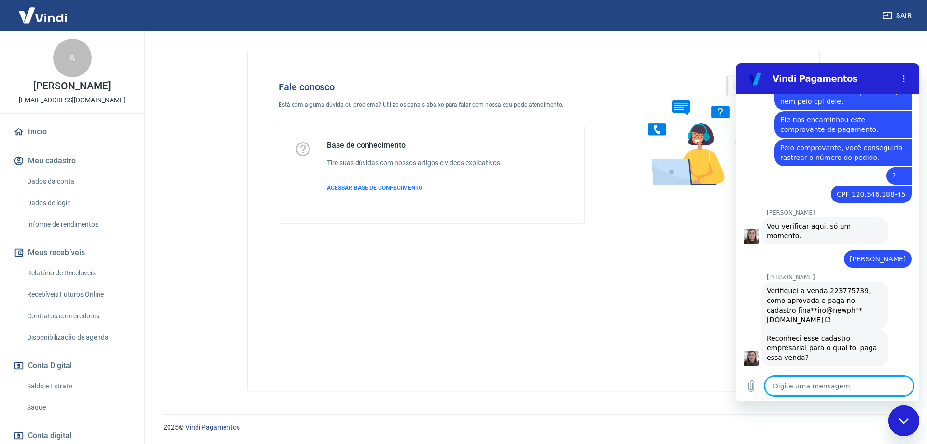
scroll to position [1812, 0]
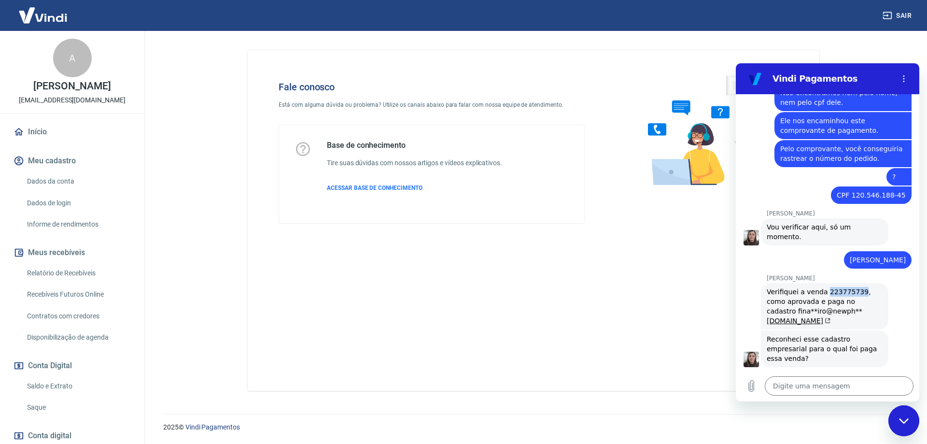
drag, startPoint x: 821, startPoint y: 213, endPoint x: 854, endPoint y: 217, distance: 33.5
click at [854, 288] on span "Verifiquei a venda 223775739, como aprovada e paga no cadastro fina**iro@newph*…" at bounding box center [819, 306] width 106 height 37
copy span "223775739"
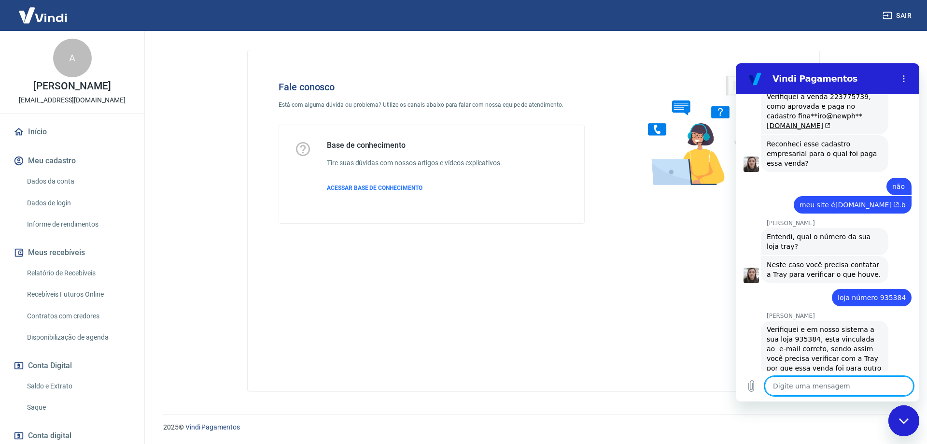
scroll to position [2095, 0]
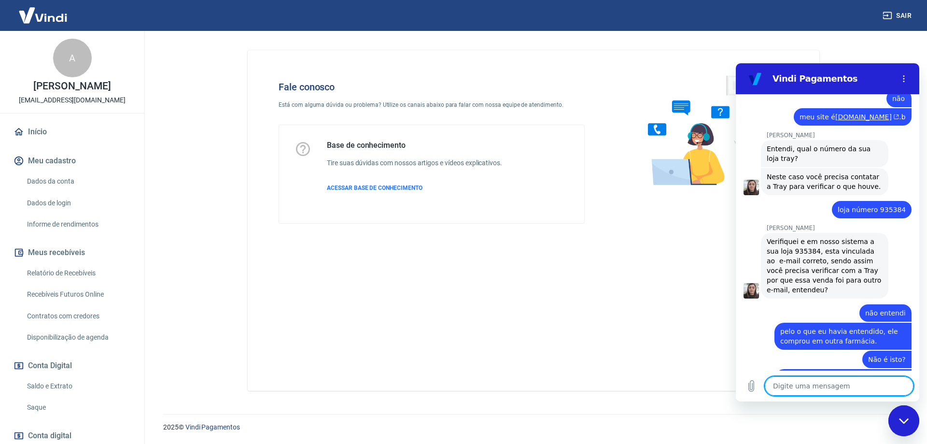
click at [820, 388] on textarea at bounding box center [839, 385] width 149 height 19
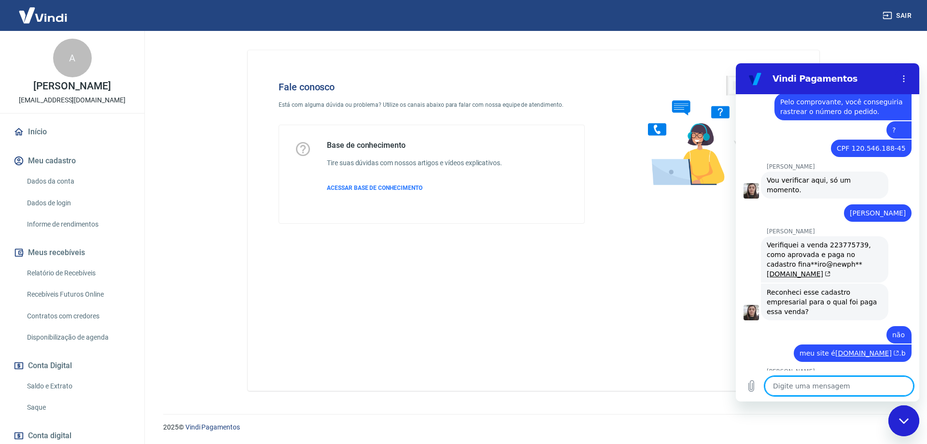
scroll to position [1854, 0]
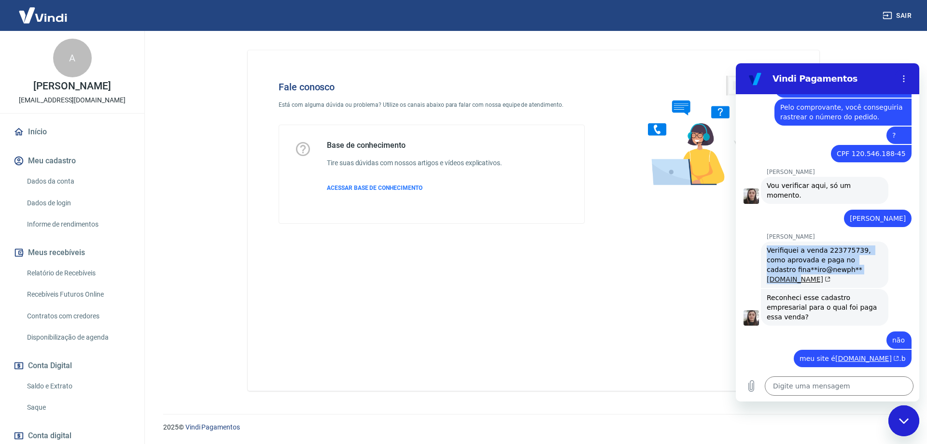
drag, startPoint x: 767, startPoint y: 171, endPoint x: 851, endPoint y: 194, distance: 87.0
click at [851, 246] on span "Verifiquei a venda 223775739, como aprovada e paga no cadastro fina**iro@newph*…" at bounding box center [819, 264] width 106 height 37
copy span "Verifiquei a venda 223775739, como aprovada e paga no cadastro fina**iro@newph*…"
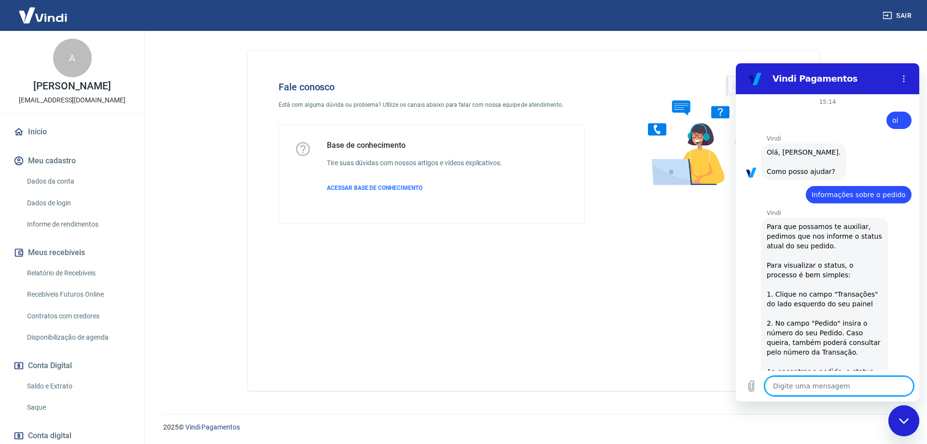
scroll to position [0, 0]
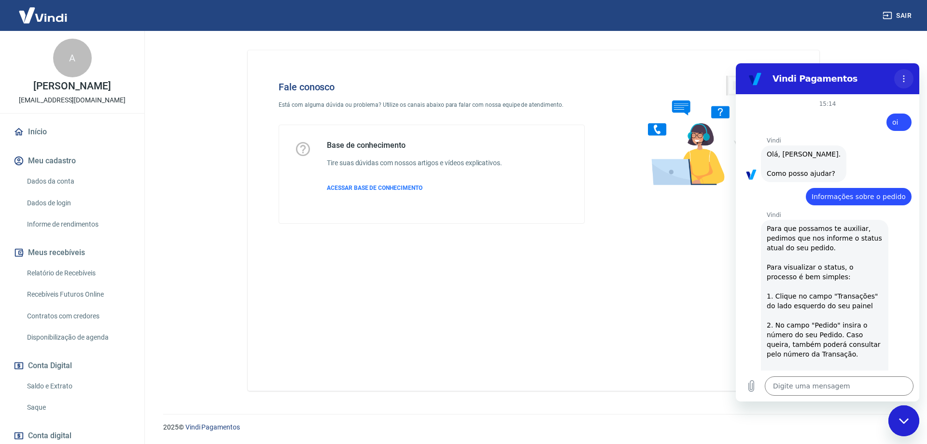
click at [902, 79] on icon "Menu de opções" at bounding box center [904, 79] width 8 height 8
click at [905, 78] on icon "Menu de opções" at bounding box center [904, 79] width 8 height 8
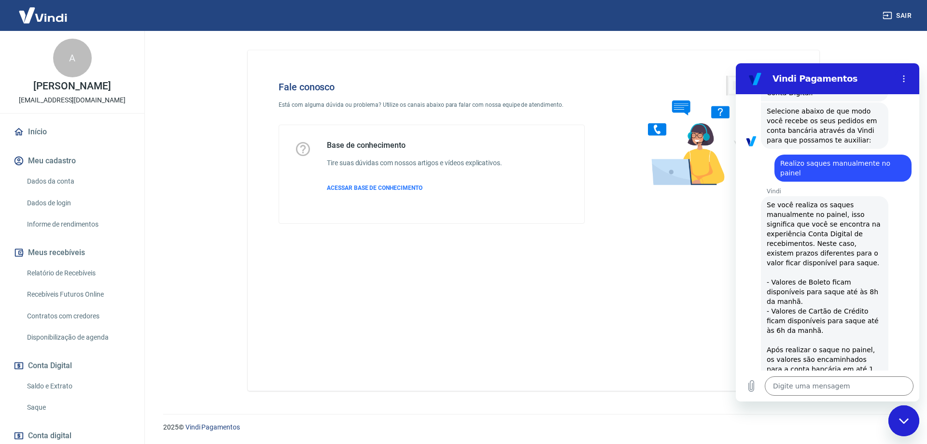
scroll to position [2323, 0]
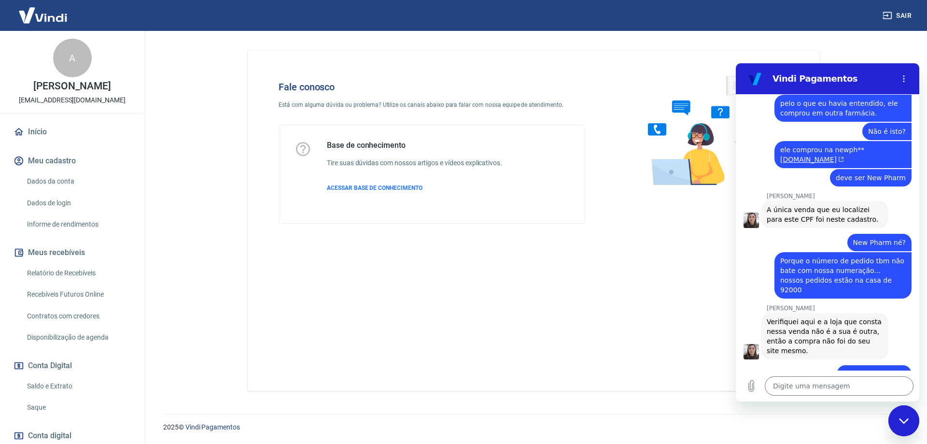
click at [759, 77] on figure at bounding box center [754, 78] width 19 height 19
click at [835, 85] on div "Vindi Pagamentos" at bounding box center [815, 78] width 149 height 19
click at [901, 82] on icon "Menu de opções" at bounding box center [904, 79] width 8 height 8
click at [788, 389] on textarea at bounding box center [839, 385] width 149 height 19
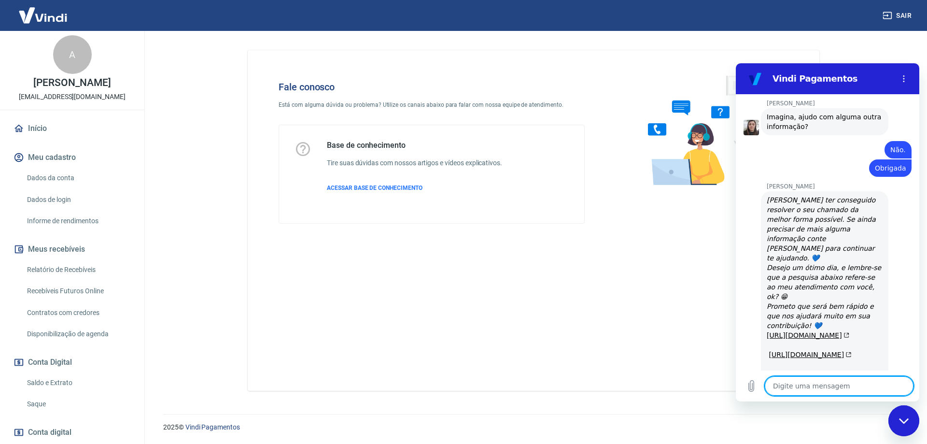
scroll to position [0, 0]
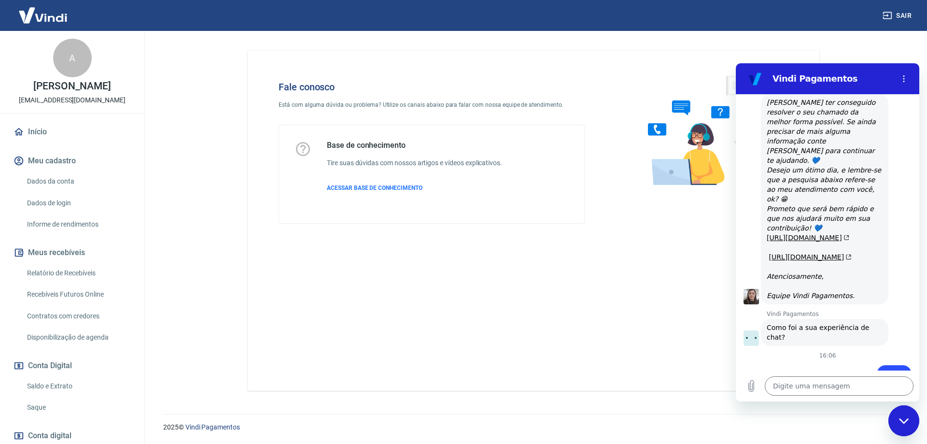
scroll to position [2708, 0]
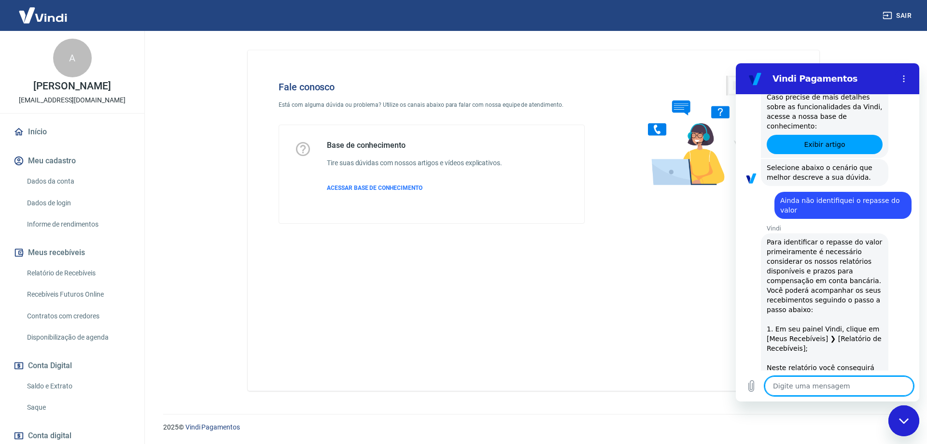
scroll to position [0, 0]
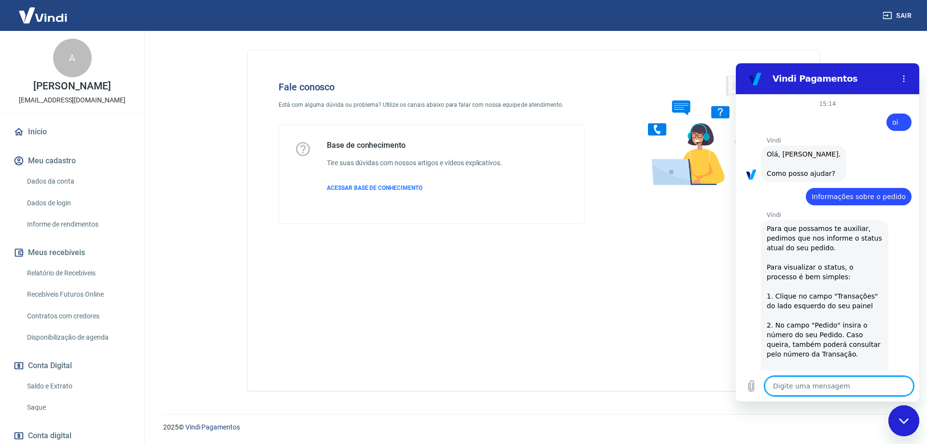
drag, startPoint x: 914, startPoint y: 349, endPoint x: 1605, endPoint y: 67, distance: 746.1
click at [902, 79] on icon "Menu de opções" at bounding box center [904, 79] width 8 height 8
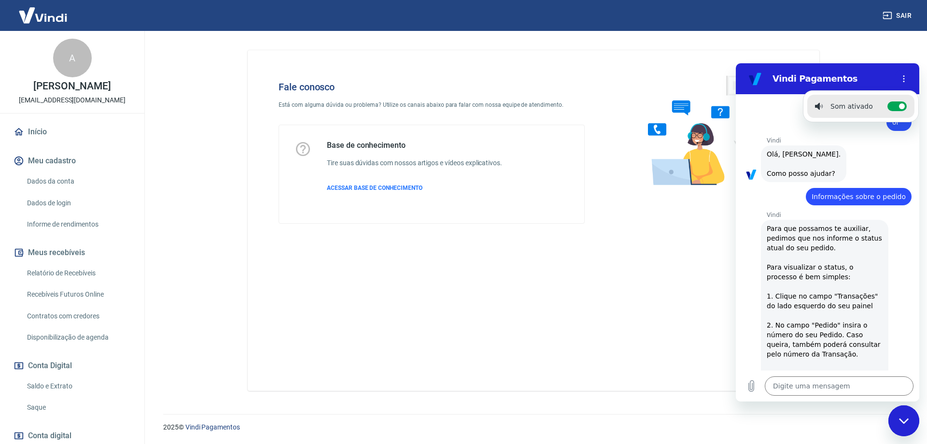
click at [848, 140] on p "Vindi" at bounding box center [842, 141] width 153 height 8
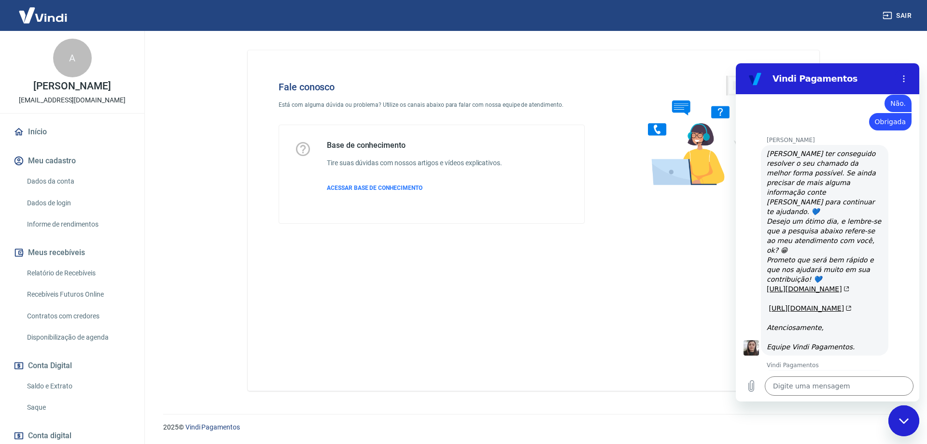
scroll to position [2721, 0]
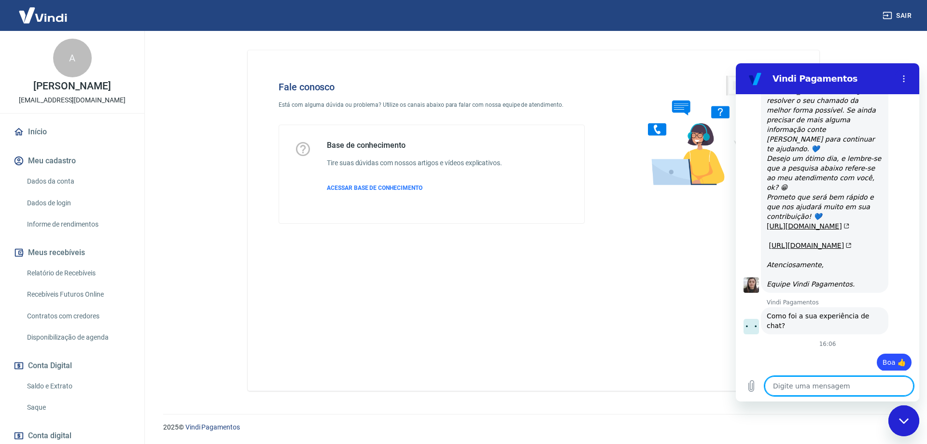
click at [797, 387] on textarea at bounding box center [839, 385] width 149 height 19
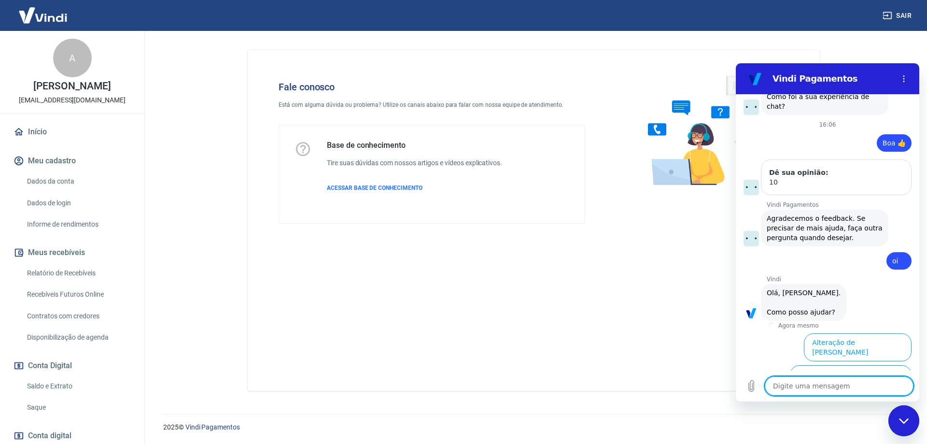
scroll to position [2995, 0]
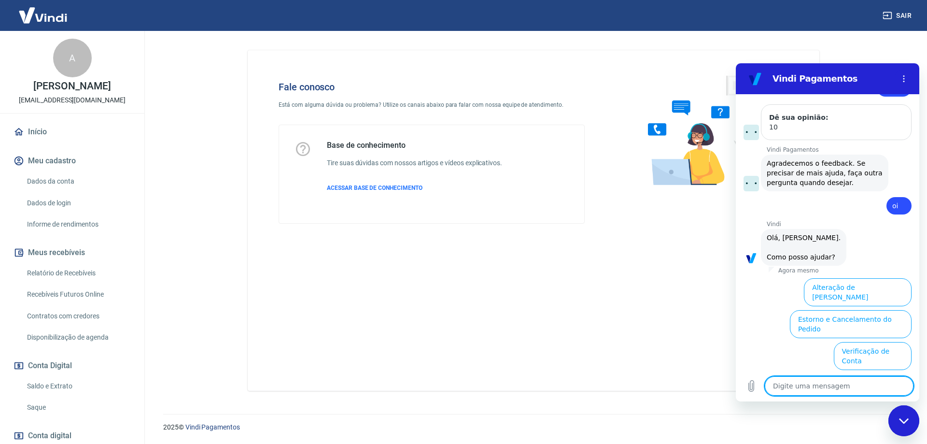
click at [834, 437] on button "Taxas e Parcelamento" at bounding box center [871, 451] width 80 height 28
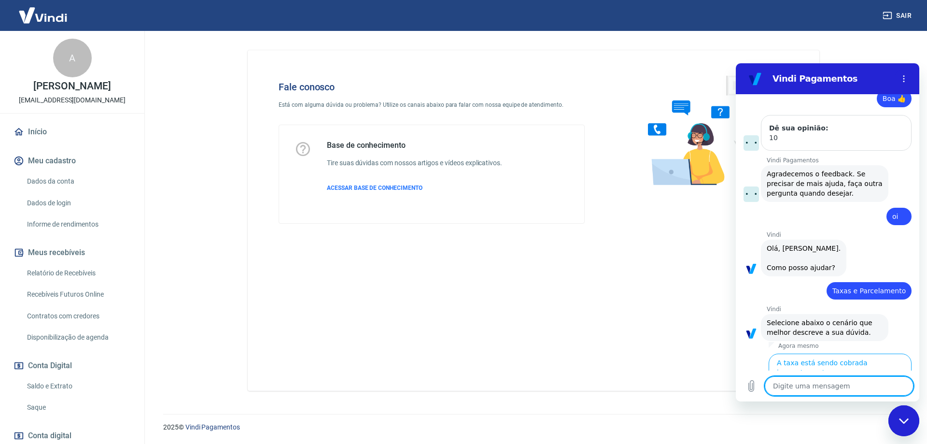
scroll to position [2990, 0]
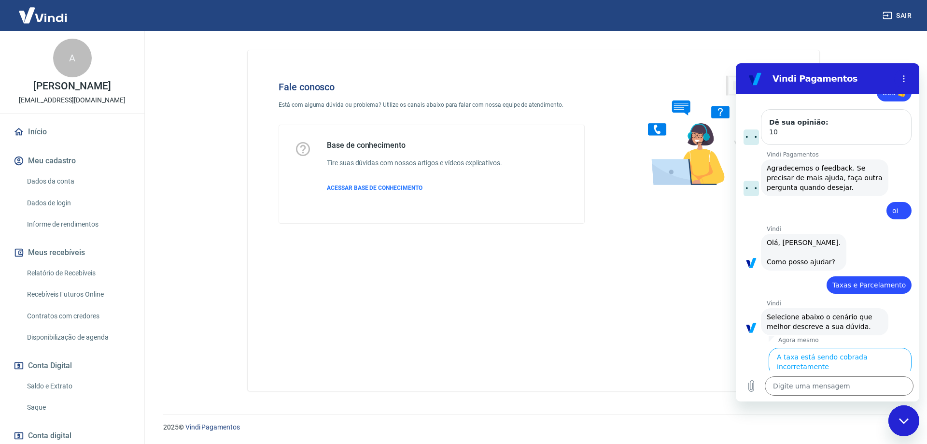
click at [828, 379] on button "Quais as taxas aplicadas em minhas vendas?" at bounding box center [837, 393] width 149 height 28
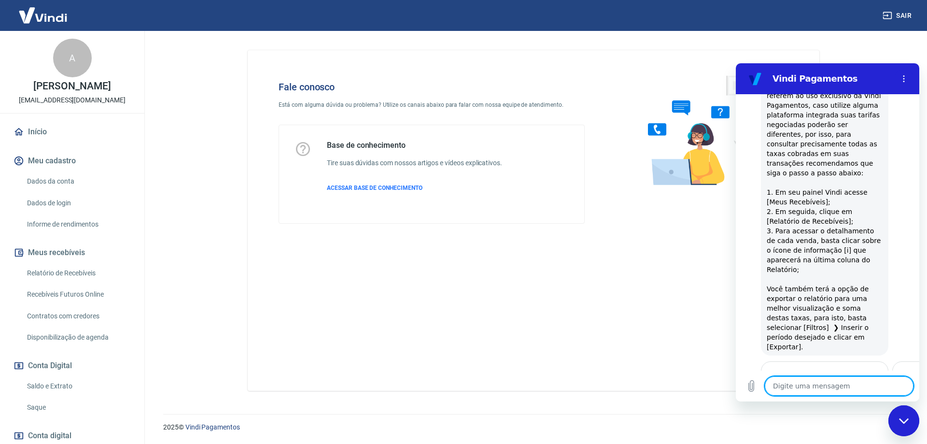
scroll to position [3450, 0]
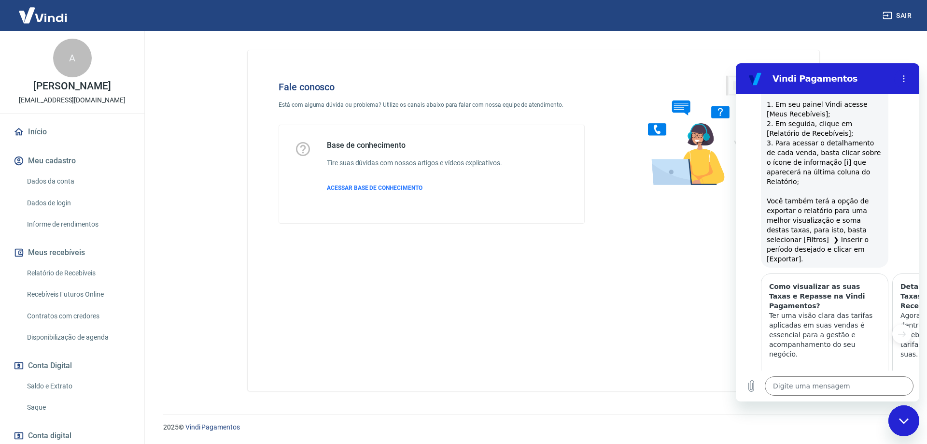
click at [820, 431] on button "Como visualizar a taxa cobrada em casos de parcelamento" at bounding box center [837, 445] width 148 height 28
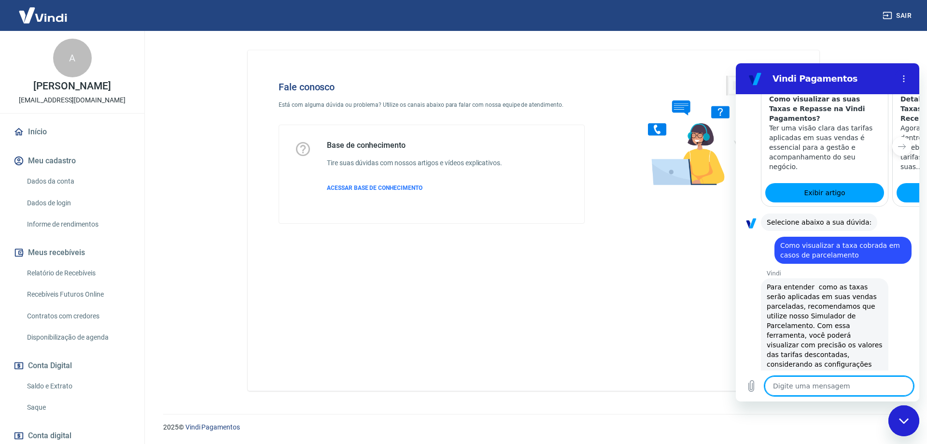
scroll to position [3660, 0]
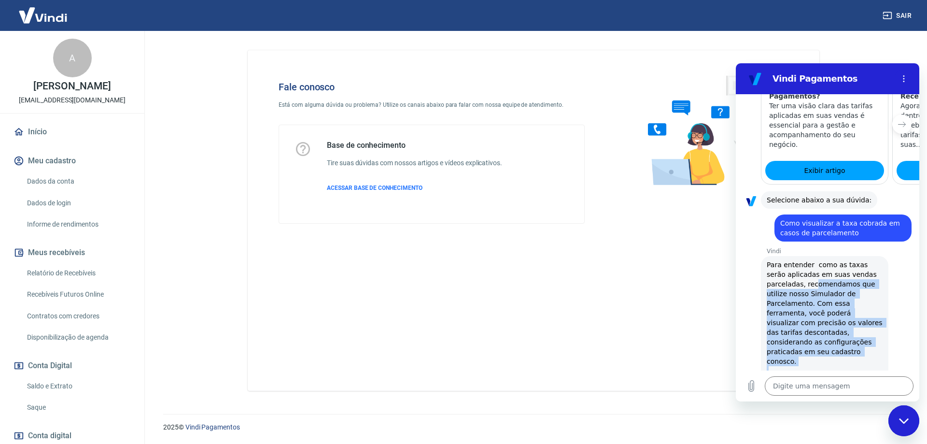
drag, startPoint x: 811, startPoint y: 138, endPoint x: 837, endPoint y: 313, distance: 177.6
click at [837, 313] on span "Para entender como as taxas serão aplicadas em suas vendas parceladas, recomend…" at bounding box center [825, 395] width 118 height 268
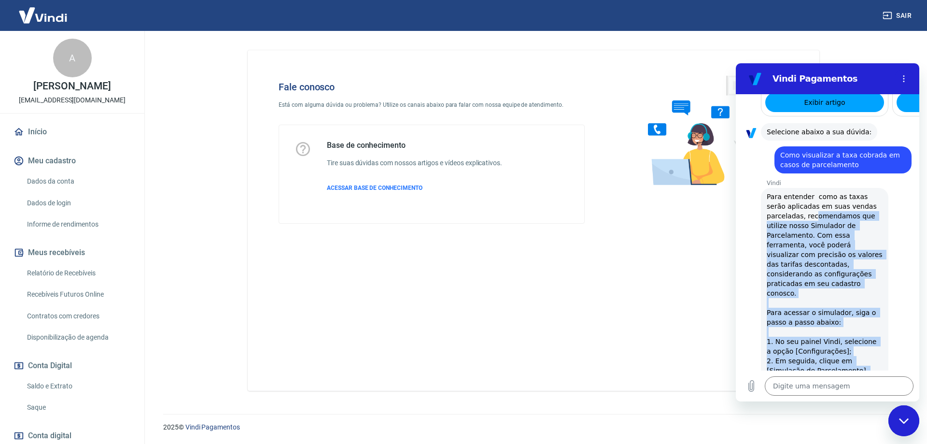
scroll to position [3834, 0]
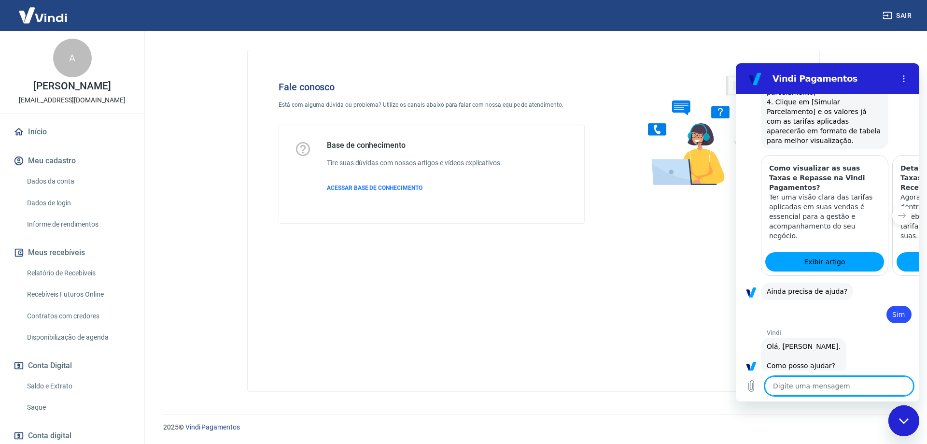
scroll to position [4086, 0]
